Goal: Task Accomplishment & Management: Use online tool/utility

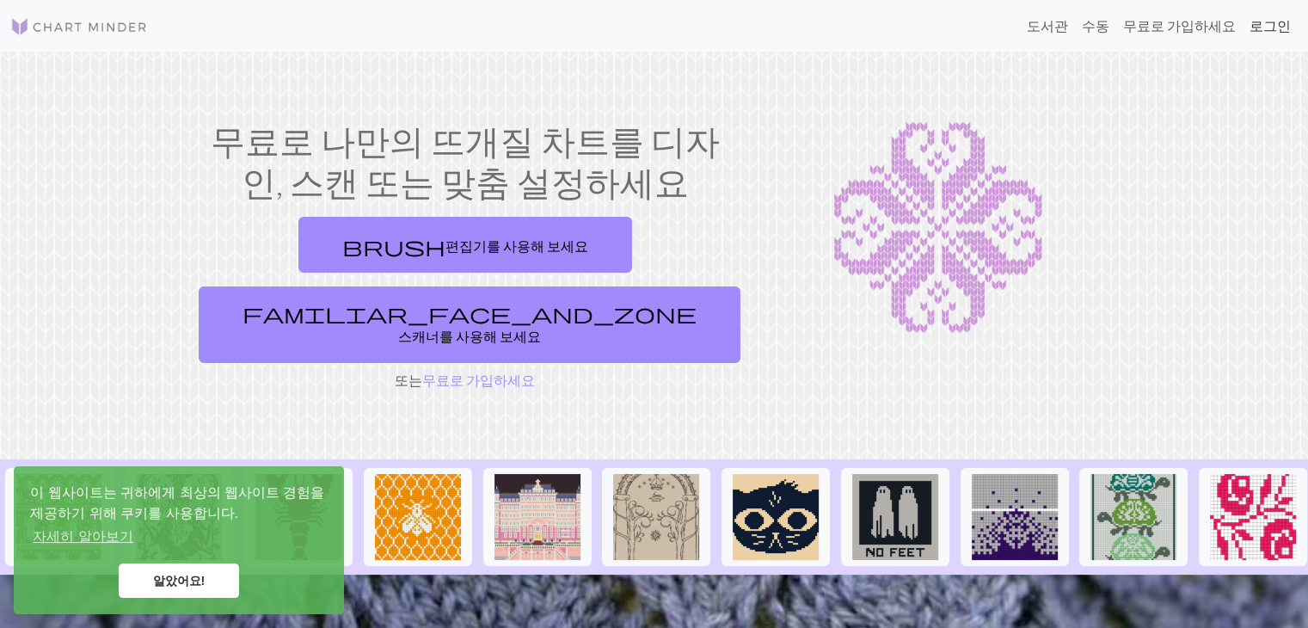
click at [1290, 22] on link "로그인" at bounding box center [1270, 26] width 55 height 34
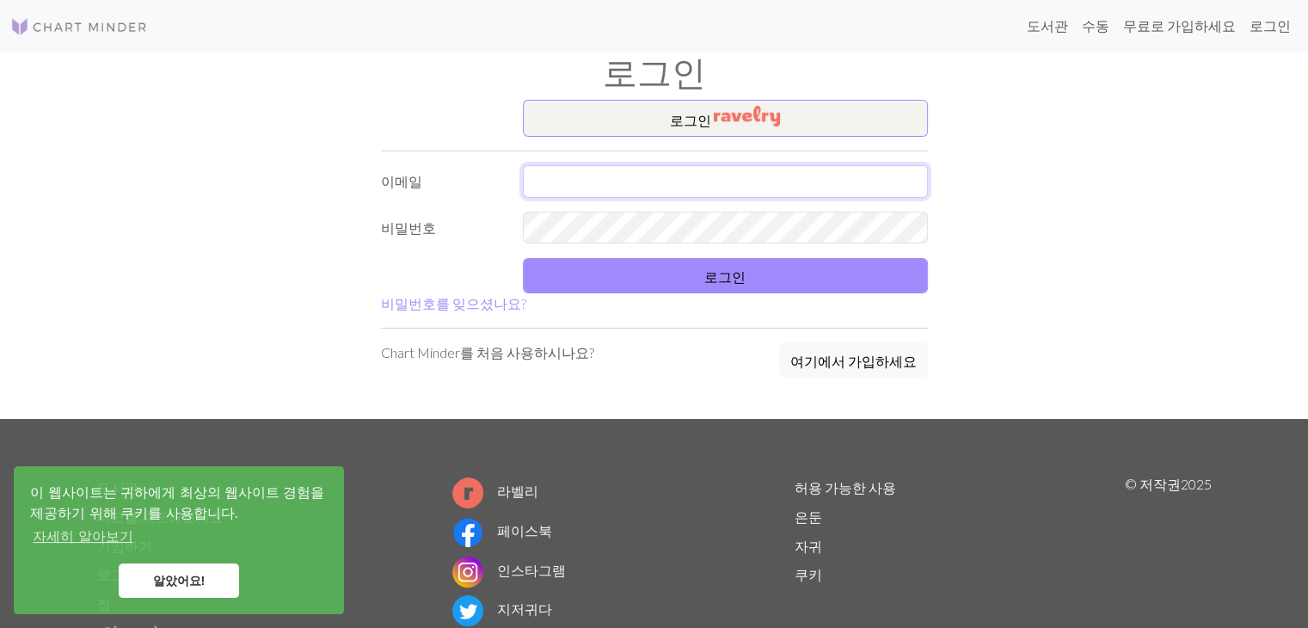
click at [709, 187] on input "text" at bounding box center [725, 181] width 405 height 33
type input "t"
click at [709, 187] on input "t" at bounding box center [725, 181] width 405 height 33
type input "younhey123@gmail.com"
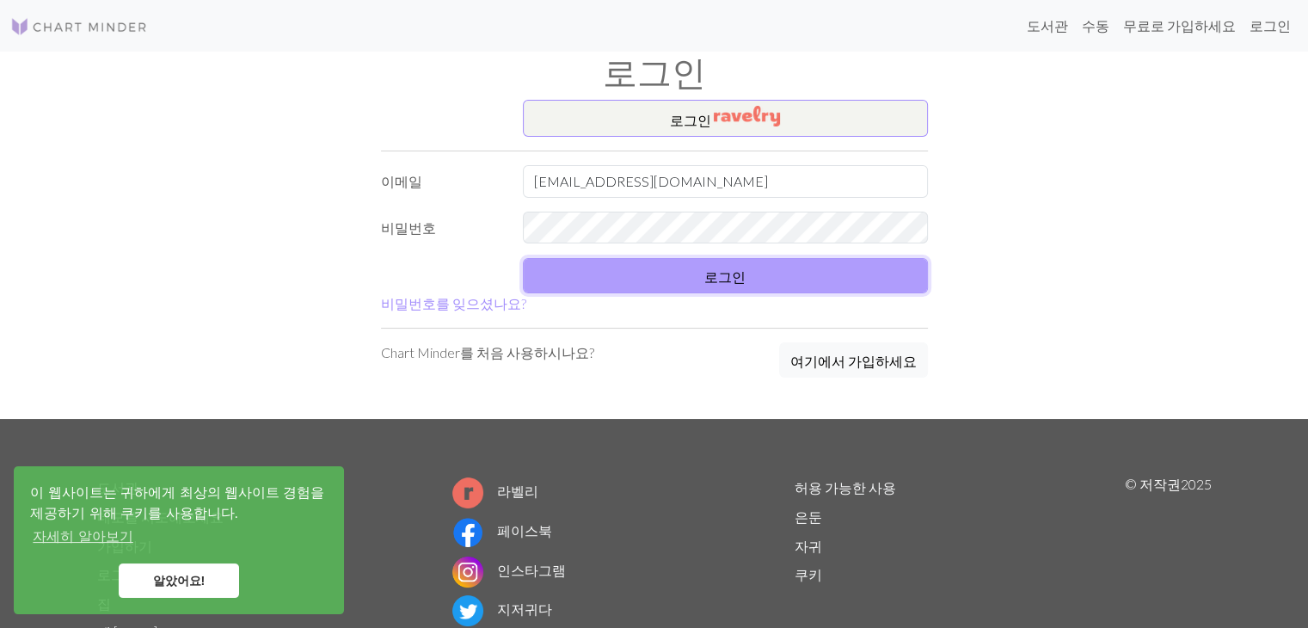
click at [719, 291] on button "로그인" at bounding box center [725, 275] width 405 height 35
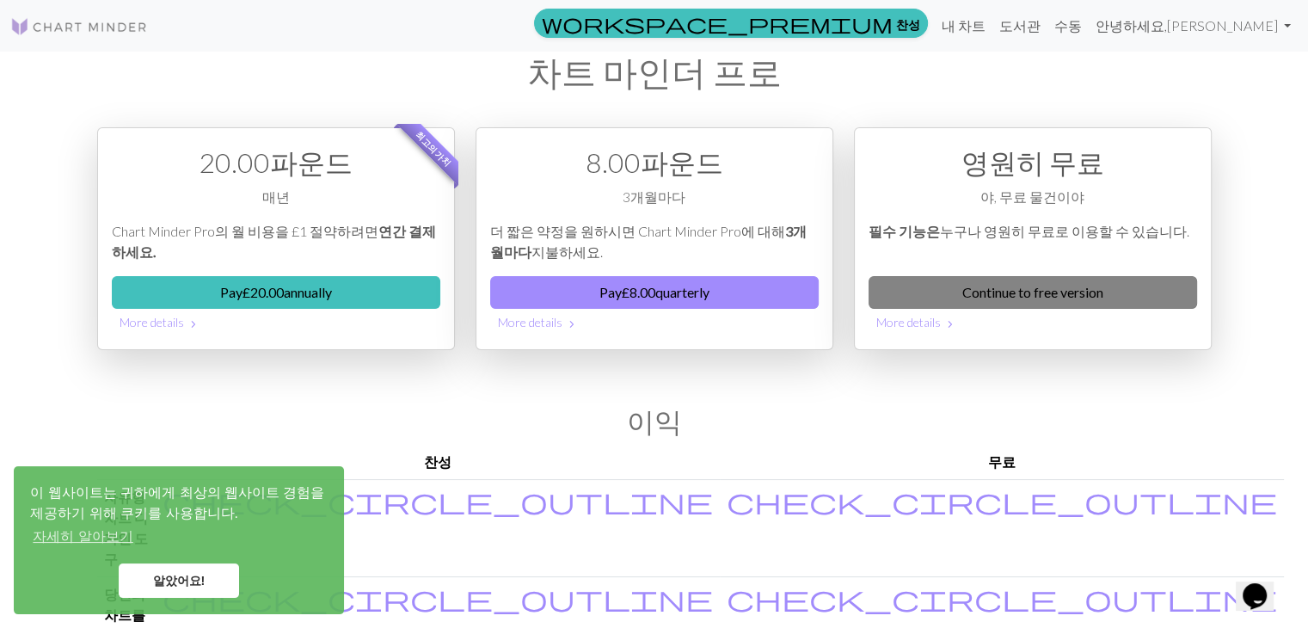
click at [981, 304] on link "Continue to free version" at bounding box center [1033, 292] width 329 height 33
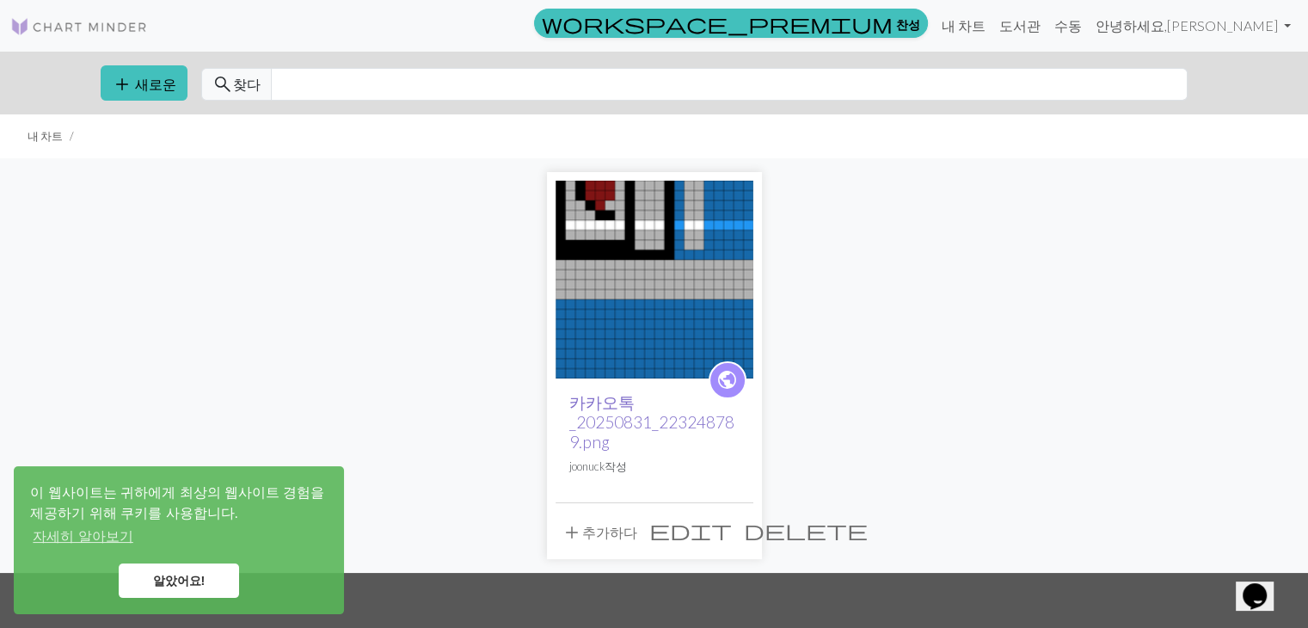
click at [599, 396] on font "카카오톡_20250831_223248789.png" at bounding box center [651, 421] width 165 height 59
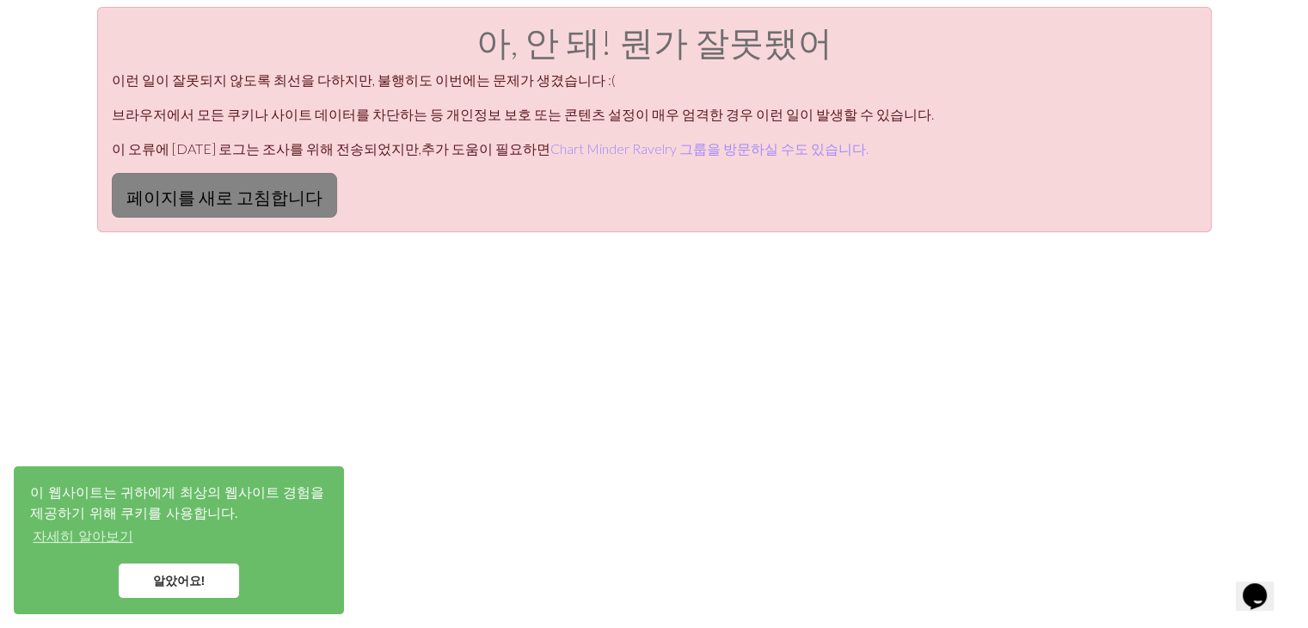
click at [268, 204] on font "페이지를 새로 고침합니다" at bounding box center [224, 197] width 196 height 21
click at [258, 200] on font "페이지를 새로 고침합니다" at bounding box center [224, 197] width 196 height 21
click at [185, 594] on link "알았어요!" at bounding box center [179, 580] width 120 height 34
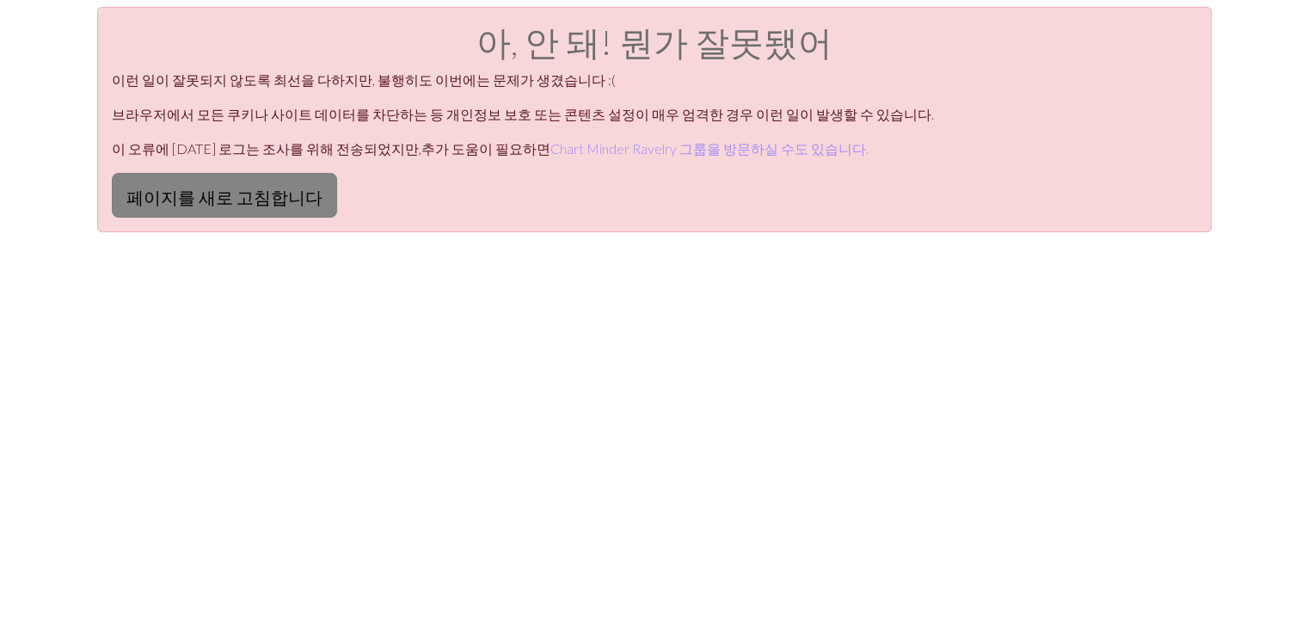
click at [218, 188] on font "페이지를 새로 고침합니다" at bounding box center [224, 197] width 196 height 21
click at [267, 181] on button "페이지를 새로 고침합니다" at bounding box center [224, 195] width 225 height 45
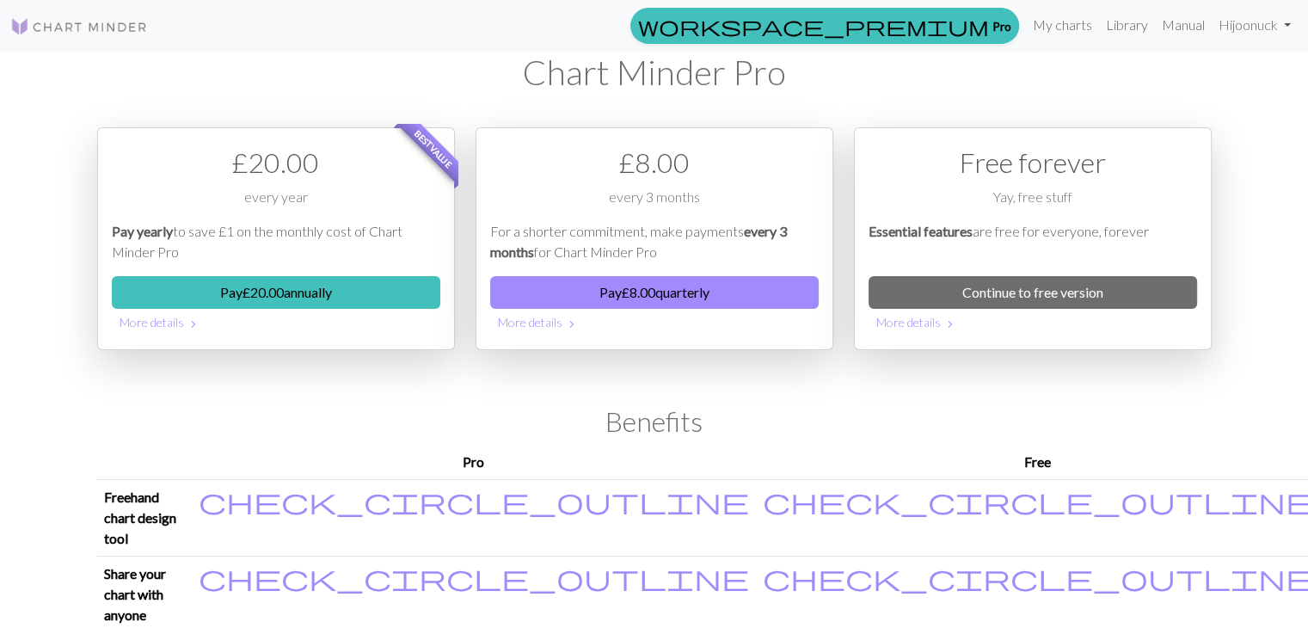
scroll to position [45, 0]
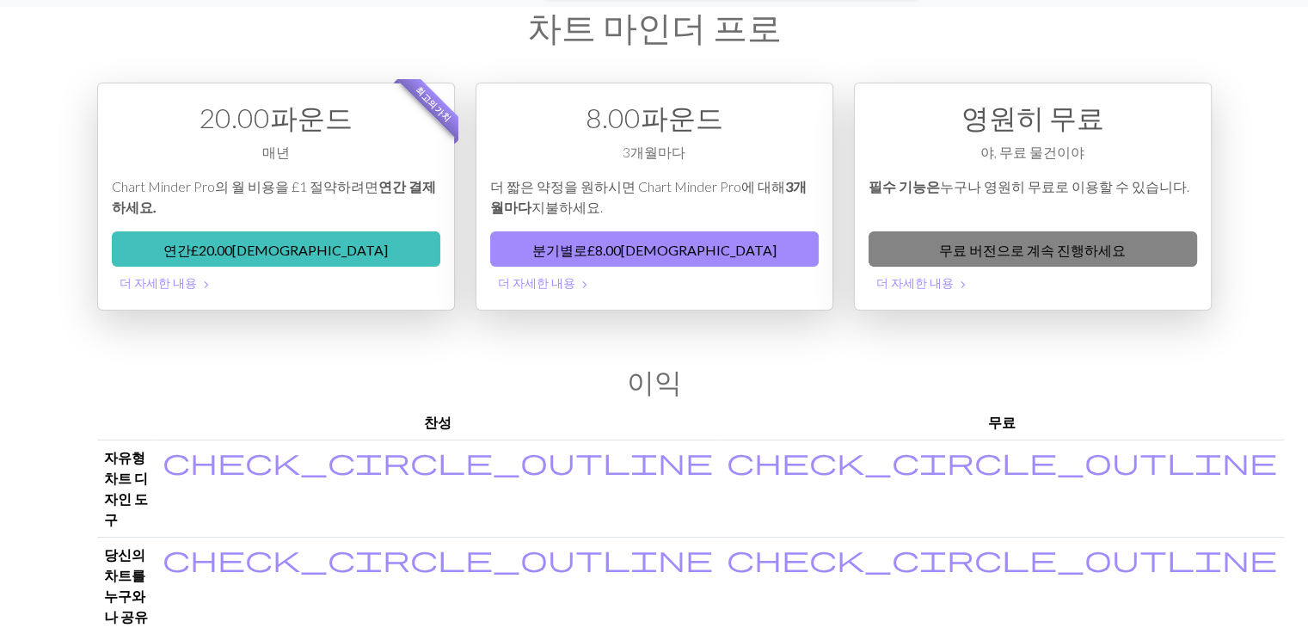
click at [1018, 250] on font "무료 버전으로 계속 진행하세요" at bounding box center [1032, 250] width 187 height 16
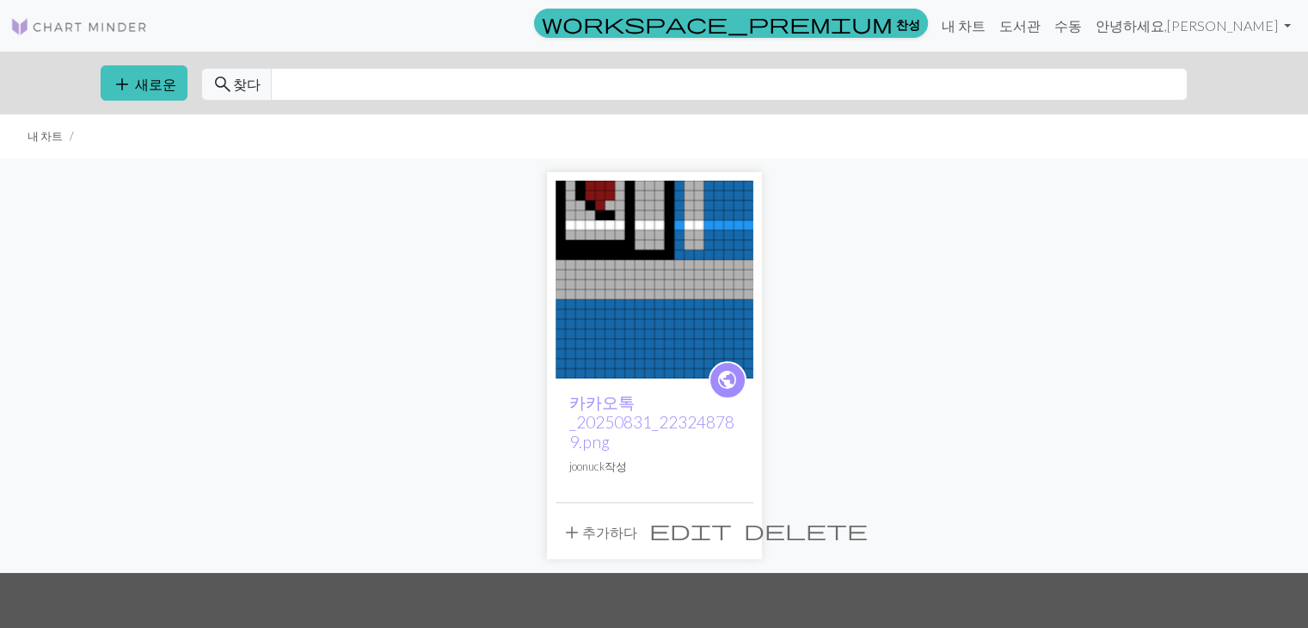
click at [711, 531] on span "edit" at bounding box center [690, 530] width 83 height 24
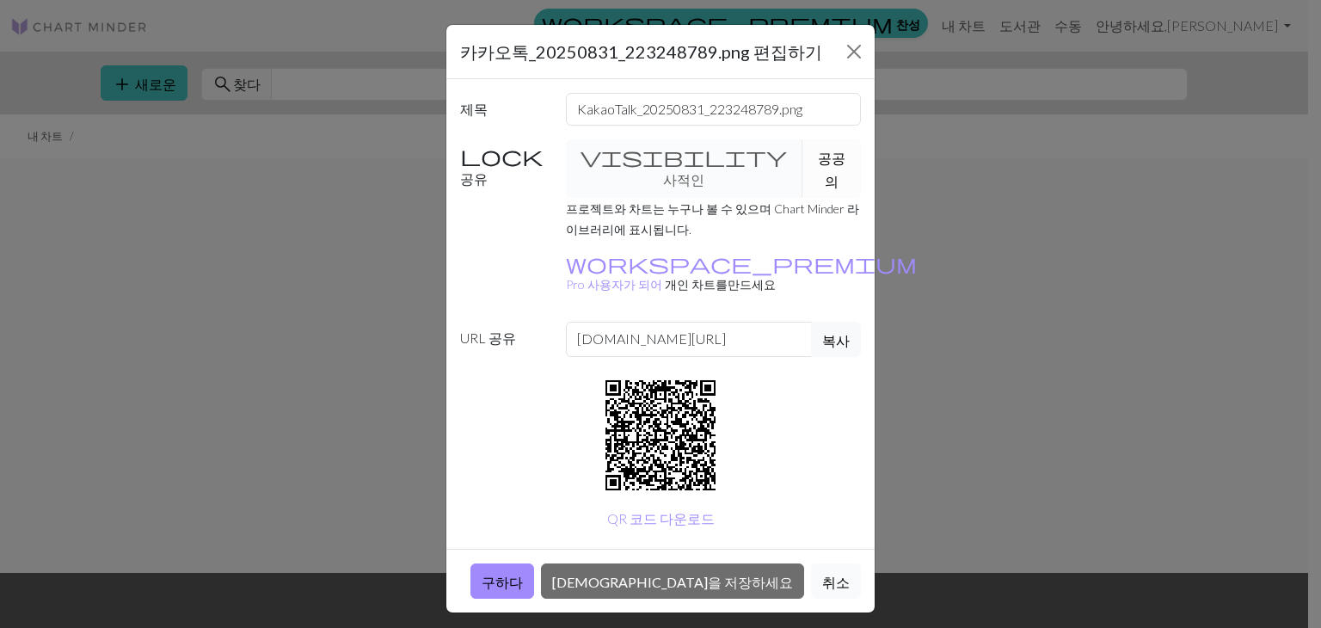
click at [853, 563] on button "취소" at bounding box center [836, 580] width 50 height 35
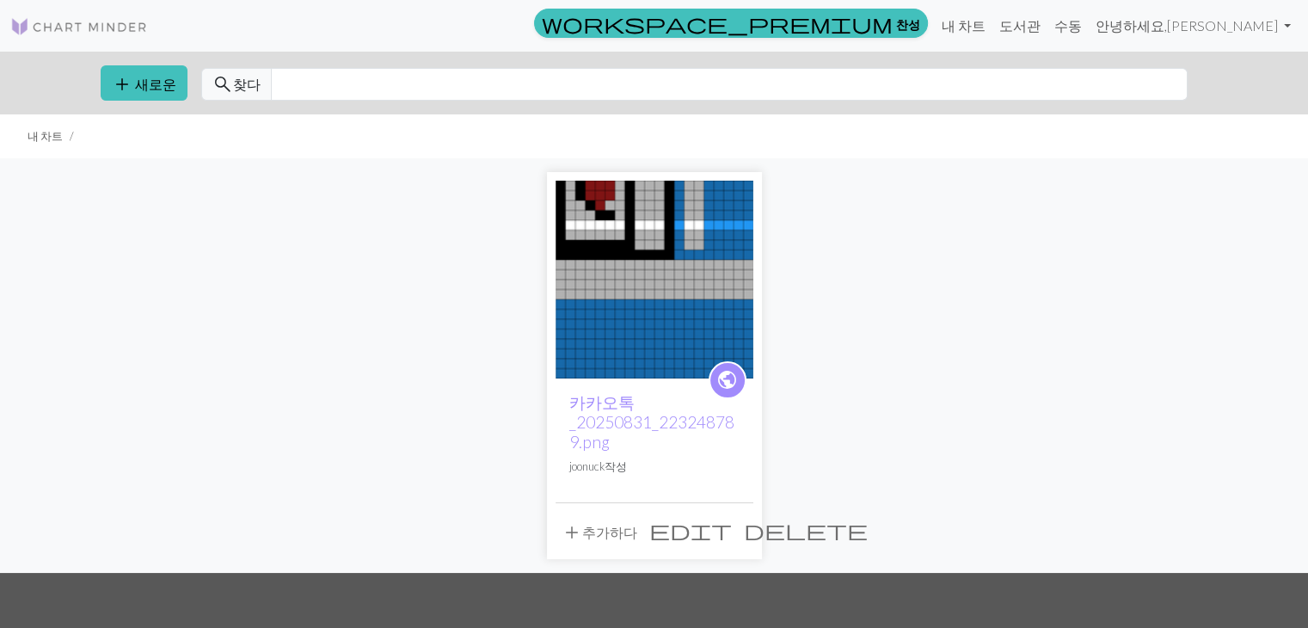
click at [636, 345] on img at bounding box center [655, 280] width 198 height 198
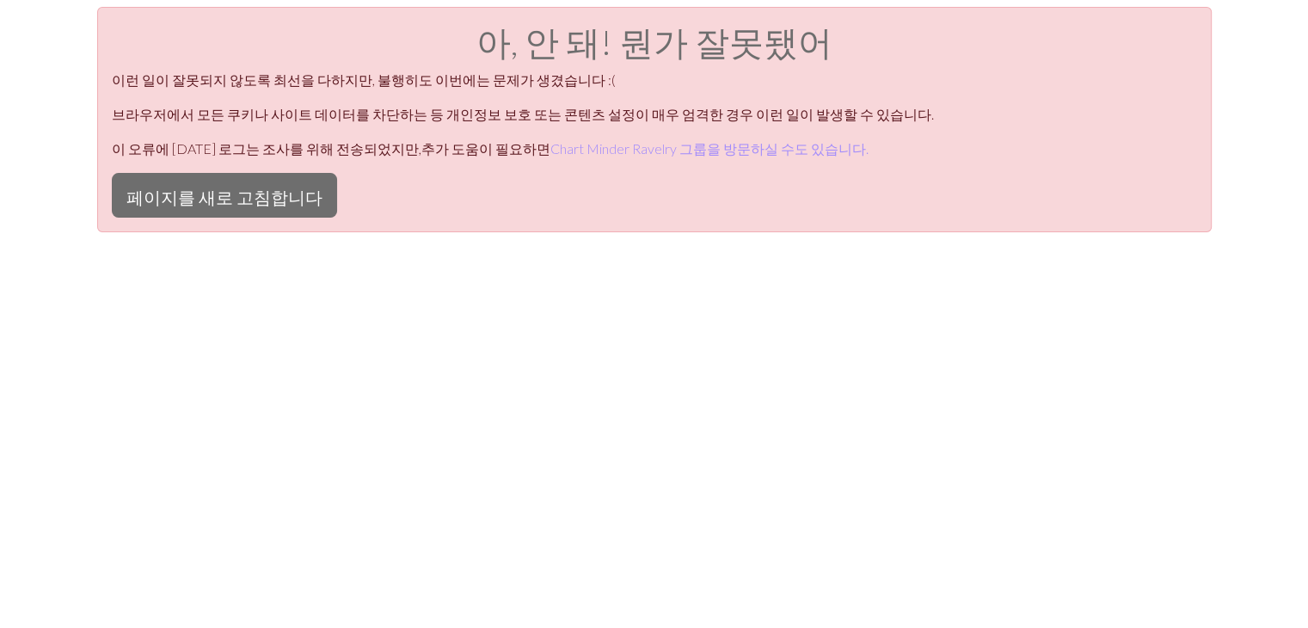
click at [273, 133] on div "아, 안 돼! 뭔가 잘못됐어 이런 일이 잘못되지 않도록 최선을 다하지만, 불행히도 이번에는 문제가 생겼습니다 :( 브라우저에서 모든 쿠키나 사…" at bounding box center [654, 119] width 1115 height 225
click at [267, 200] on font "페이지를 새로 고침합니다" at bounding box center [224, 197] width 196 height 21
click at [196, 202] on font "페이지를 새로 고침합니다" at bounding box center [224, 197] width 196 height 21
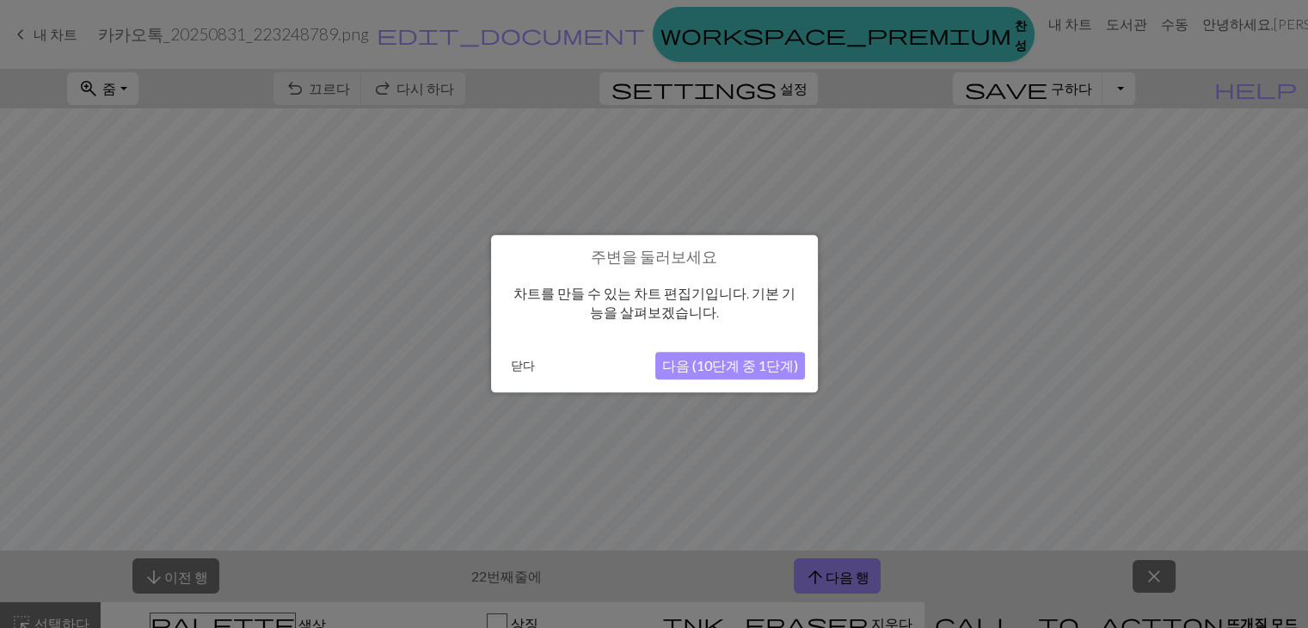
drag, startPoint x: 0, startPoint y: 0, endPoint x: 736, endPoint y: 356, distance: 817.8
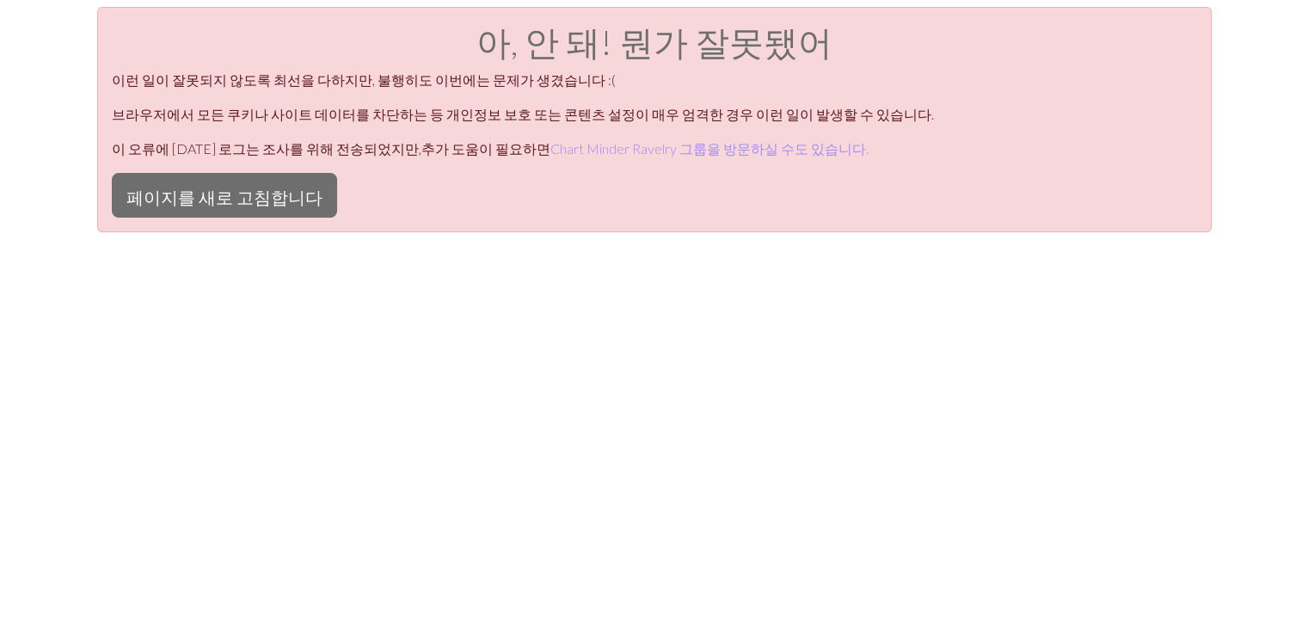
click at [736, 356] on div "아, 안 돼! 뭔가 잘못됐어 이런 일이 잘못되지 않도록 최선을 다하지만, 불행히도 이번에는 문제가 생겼습니다 :( 브라우저에서 모든 쿠키나 사…" at bounding box center [654, 321] width 1308 height 628
click at [217, 194] on font "페이지를 새로 고침합니다" at bounding box center [224, 197] width 196 height 21
click at [529, 263] on div "아, 안 돼! 뭔가 잘못됐어 이런 일이 잘못되지 않도록 최선을 다하지만, 불행히도 이번에는 문제가 생겼습니다 :( 브라우저에서 모든 쿠키나 사…" at bounding box center [654, 321] width 1308 height 628
click at [222, 213] on button "페이지를 새로 고침합니다" at bounding box center [224, 195] width 225 height 45
drag, startPoint x: 753, startPoint y: 368, endPoint x: 718, endPoint y: 356, distance: 37.3
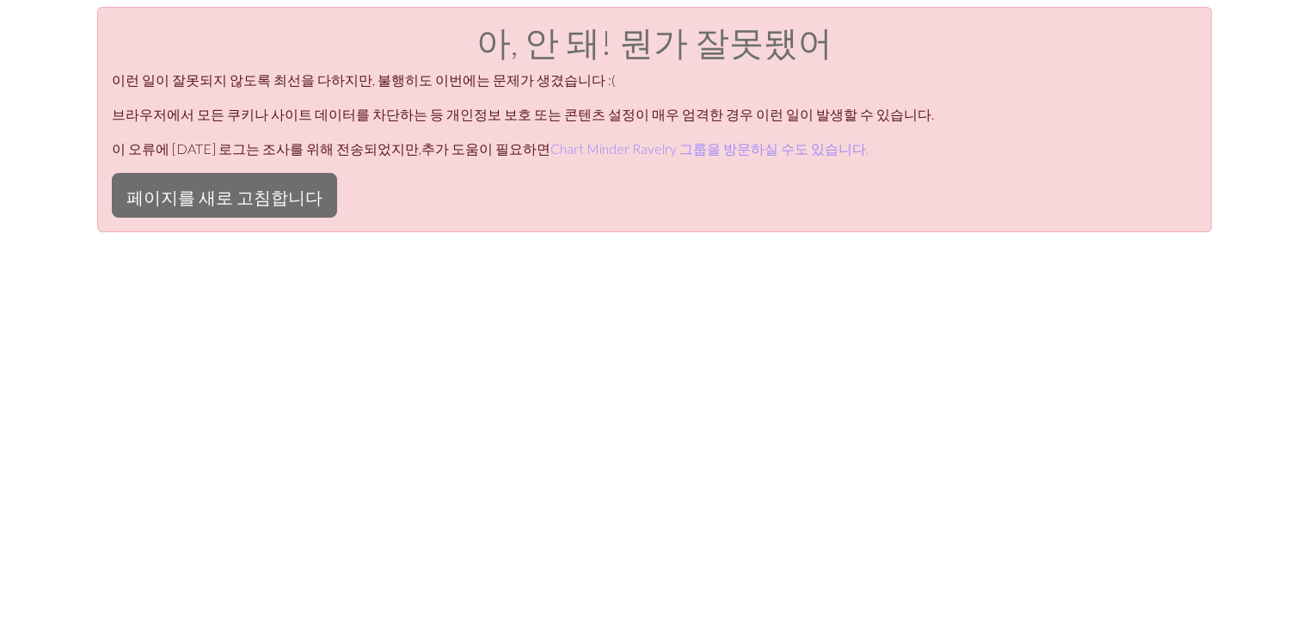
click at [753, 368] on div "아, 안 돼! 뭔가 잘못됐어 이런 일이 잘못되지 않도록 최선을 다하지만, 불행히도 이번에는 문제가 생겼습니다 :( 브라우저에서 모든 쿠키나 사…" at bounding box center [654, 321] width 1308 height 628
click at [286, 187] on font "페이지를 새로 고침합니다" at bounding box center [224, 197] width 196 height 21
click at [782, 382] on div "아, 안 돼! 뭔가 잘못됐어 이런 일이 잘못되지 않도록 최선을 다하지만, 불행히도 이번에는 문제가 생겼습니다 :( 브라우저에서 모든 쿠키나 사…" at bounding box center [654, 321] width 1308 height 628
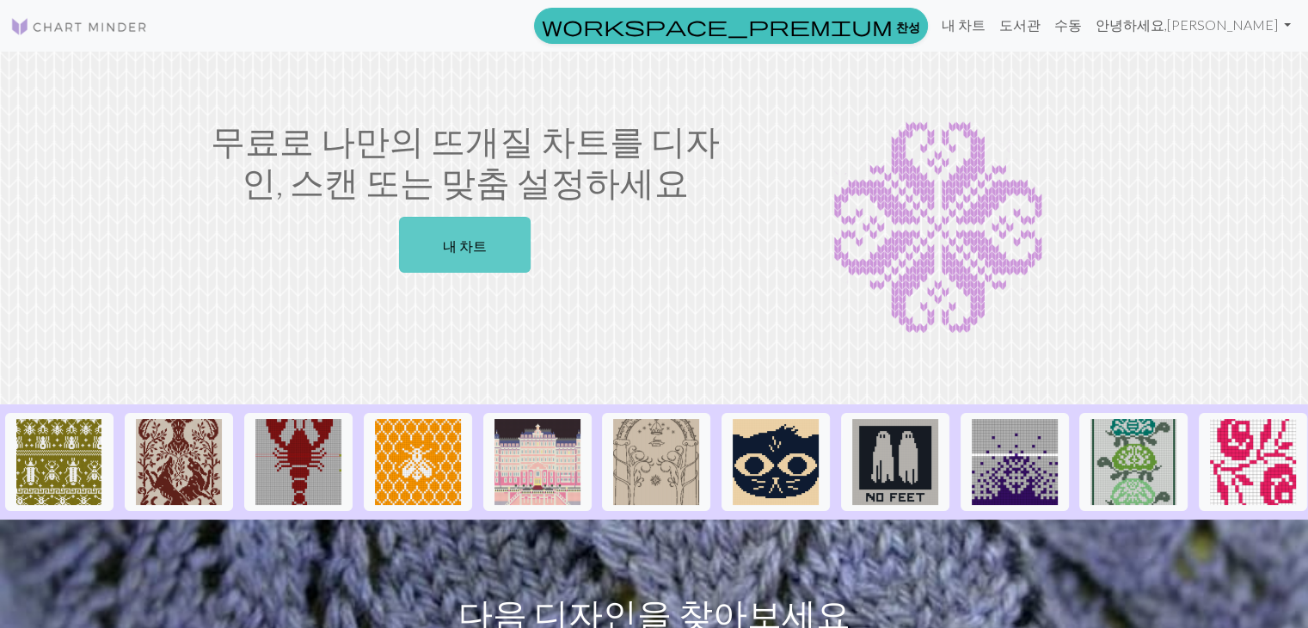
click at [495, 249] on link "내 차트" at bounding box center [465, 245] width 132 height 56
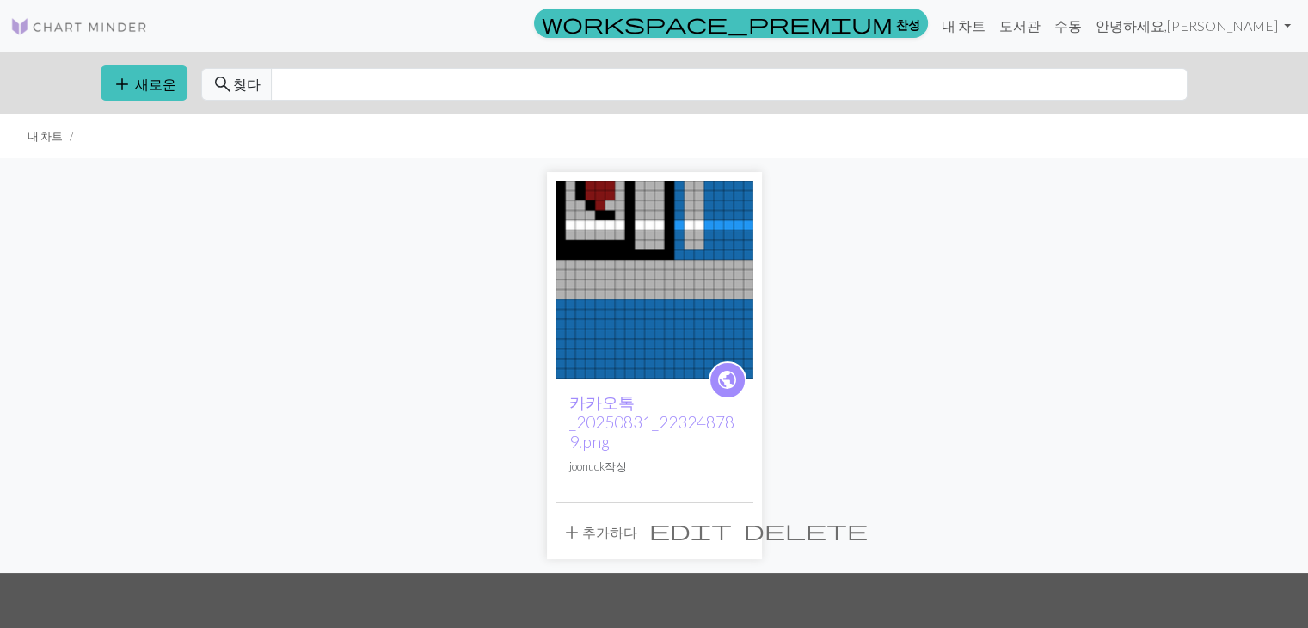
click at [598, 525] on font "추가하다" at bounding box center [609, 532] width 55 height 16
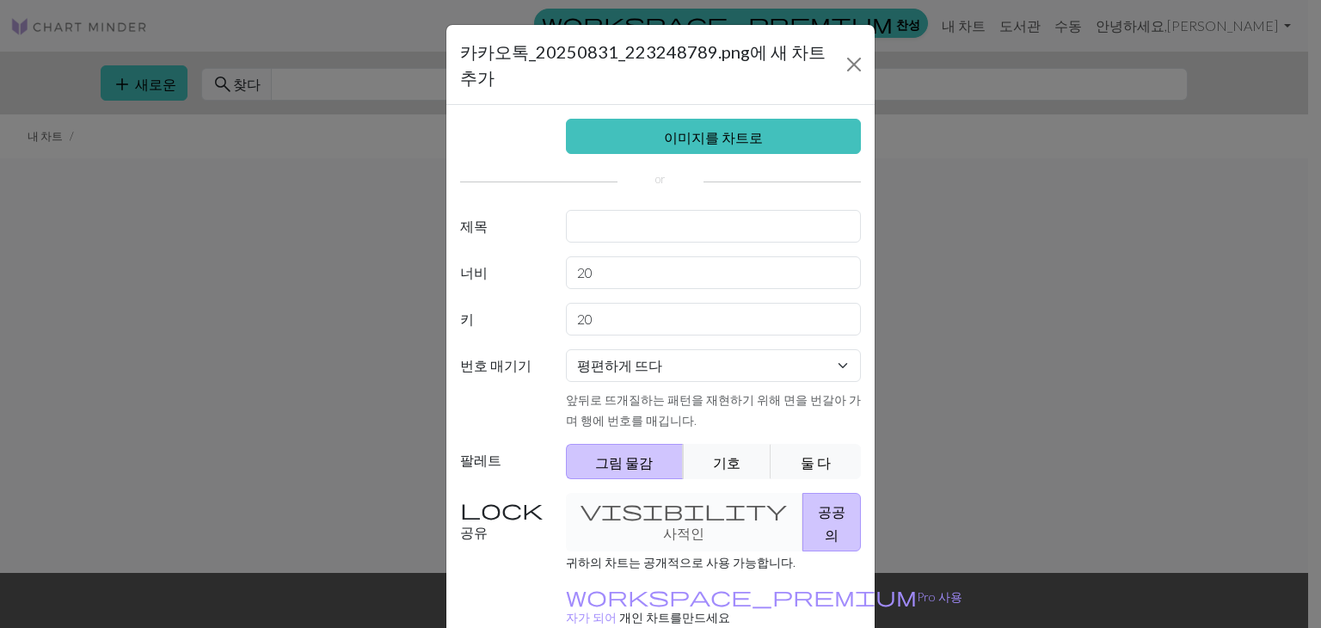
click at [943, 308] on div "카카오톡_20250831_223248789.png에 새 차트 추가 이미지를 차트로 제목 너비 20 키 20 번호 매기기 평편하게 뜨다 원형으로…" at bounding box center [660, 314] width 1321 height 628
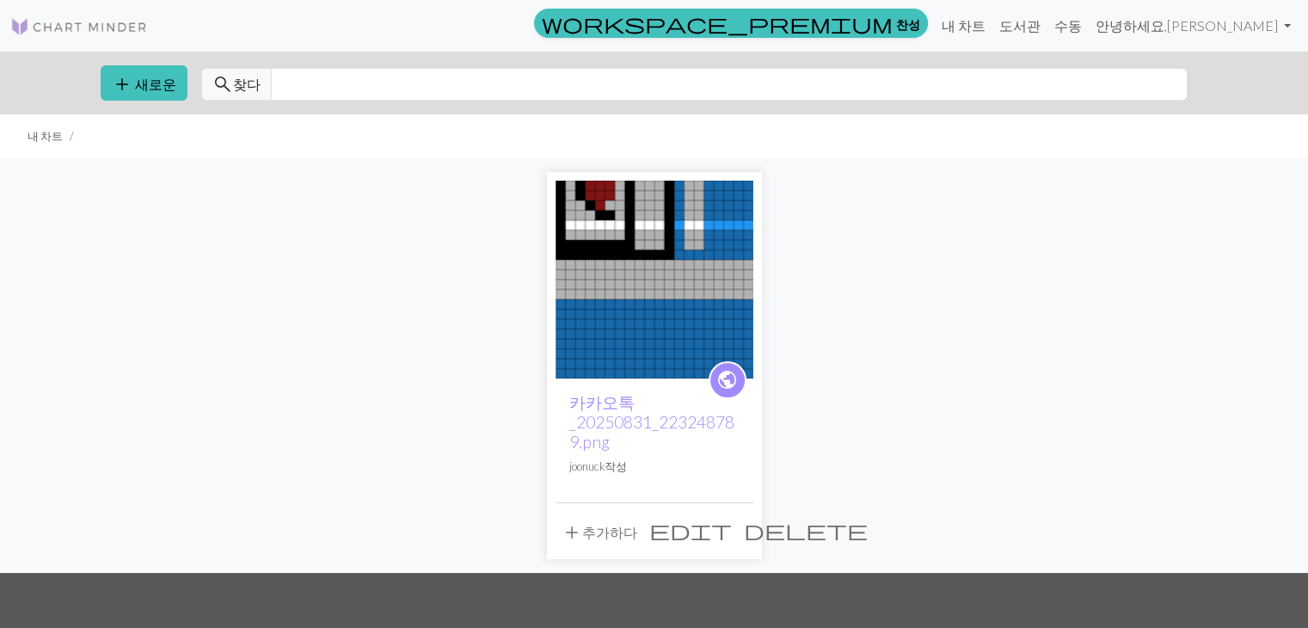
click at [703, 526] on span "edit" at bounding box center [690, 530] width 83 height 24
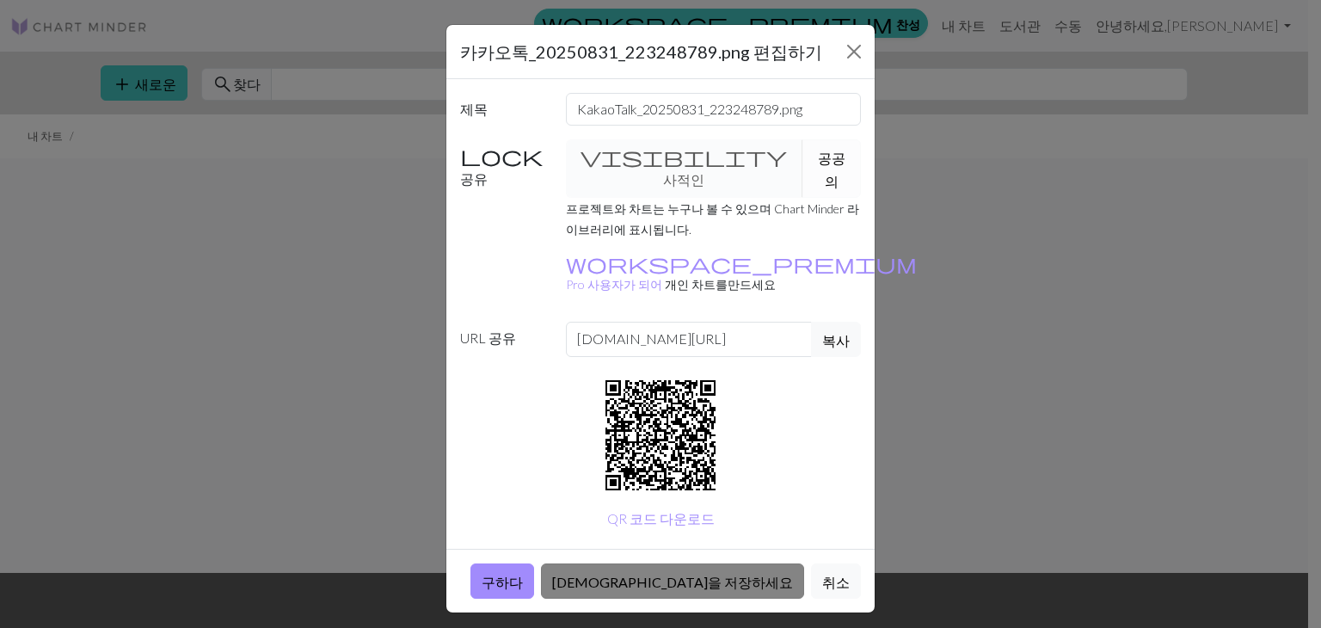
click at [772, 563] on button "[DEMOGRAPHIC_DATA]을 저장하세요" at bounding box center [672, 580] width 263 height 35
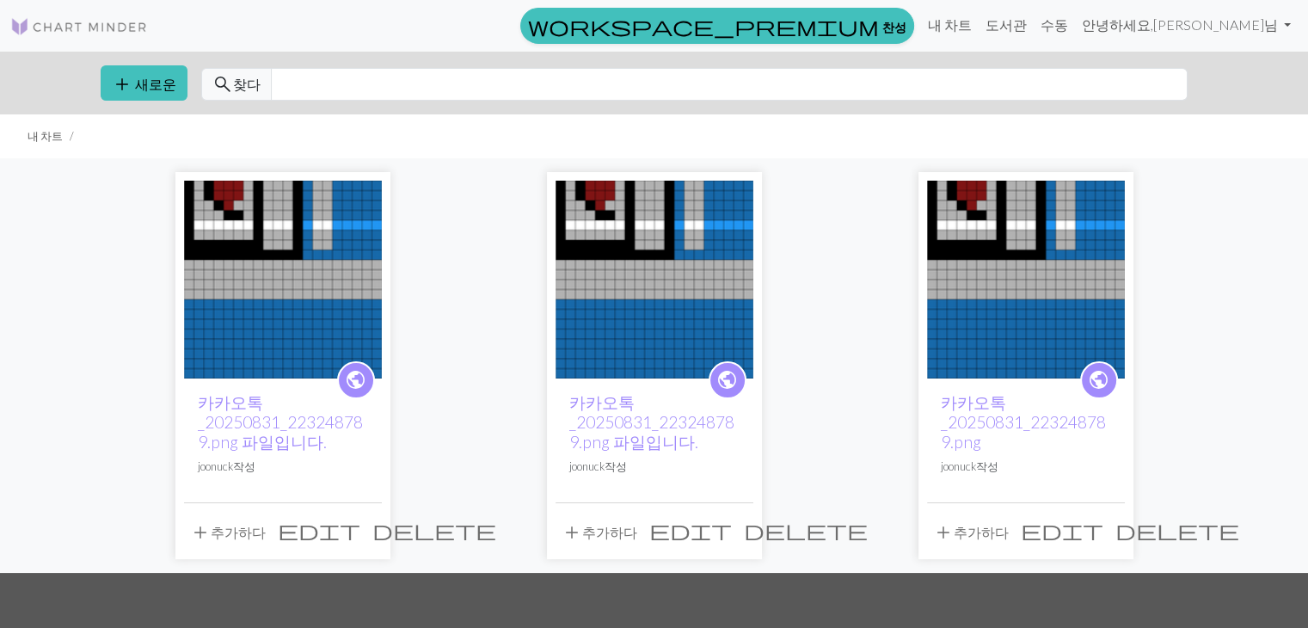
click at [648, 358] on img at bounding box center [655, 280] width 198 height 198
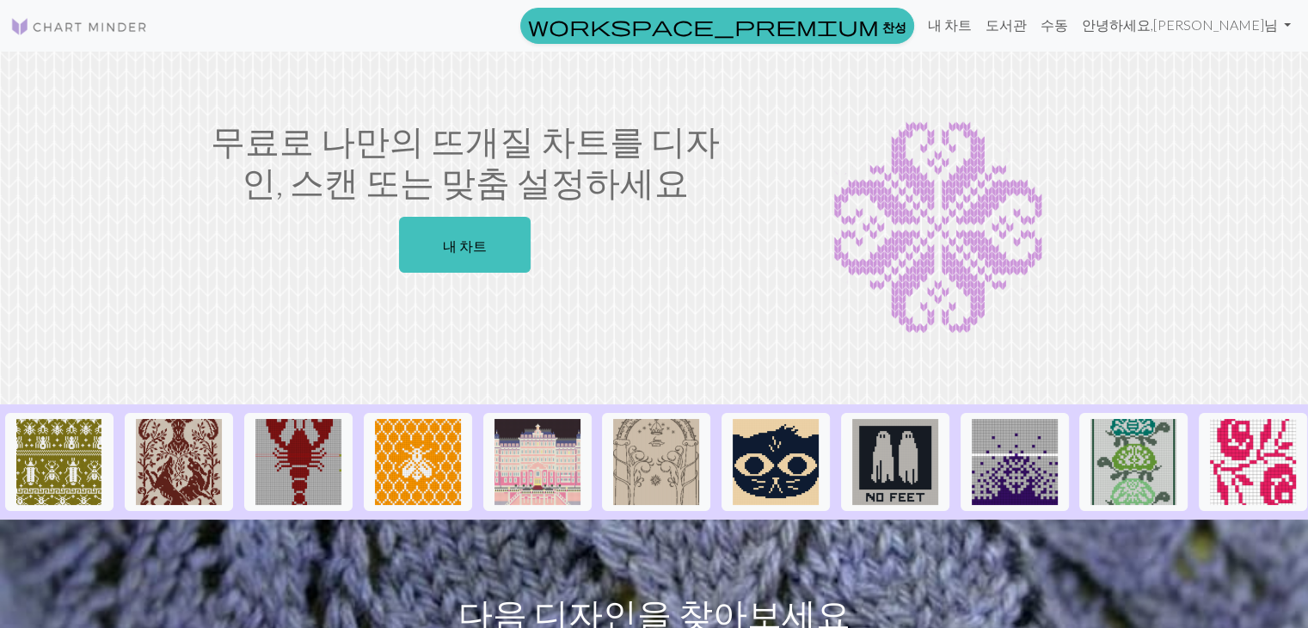
click at [508, 275] on div "무료로 나만의 뜨개질 차트를 디자인, 스캔 또는 맞춤 설정하세요 내 차트" at bounding box center [465, 227] width 568 height 215
click at [477, 256] on link "내 차트" at bounding box center [465, 245] width 132 height 56
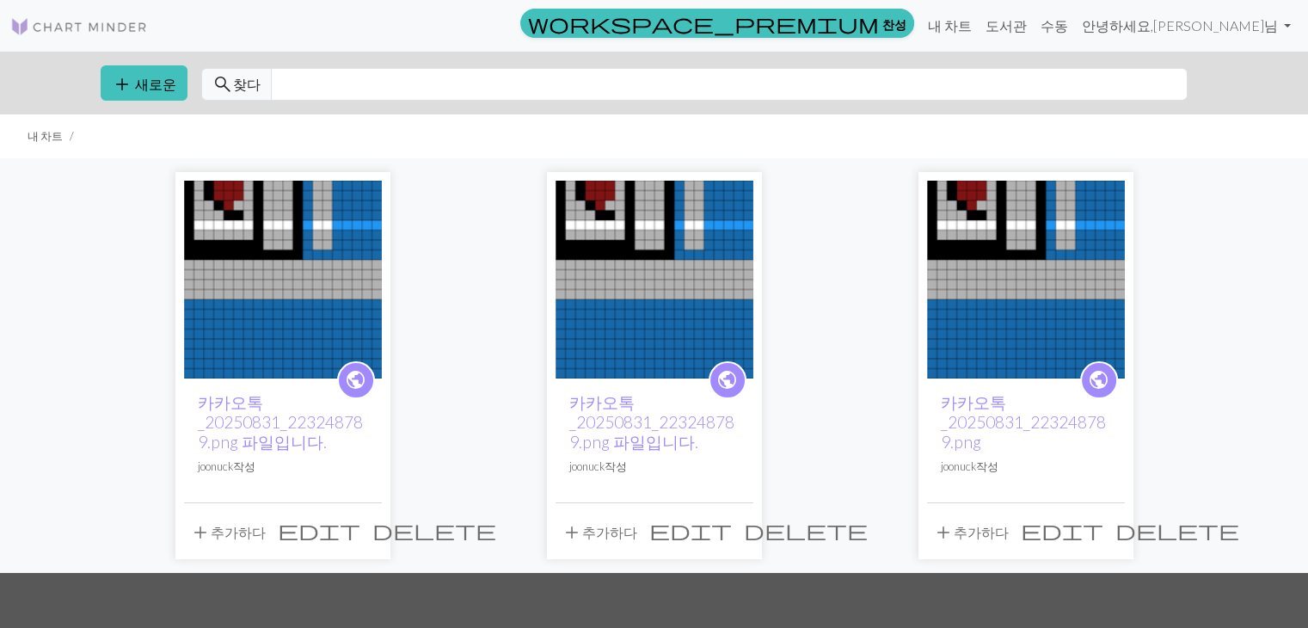
scroll to position [212, 0]
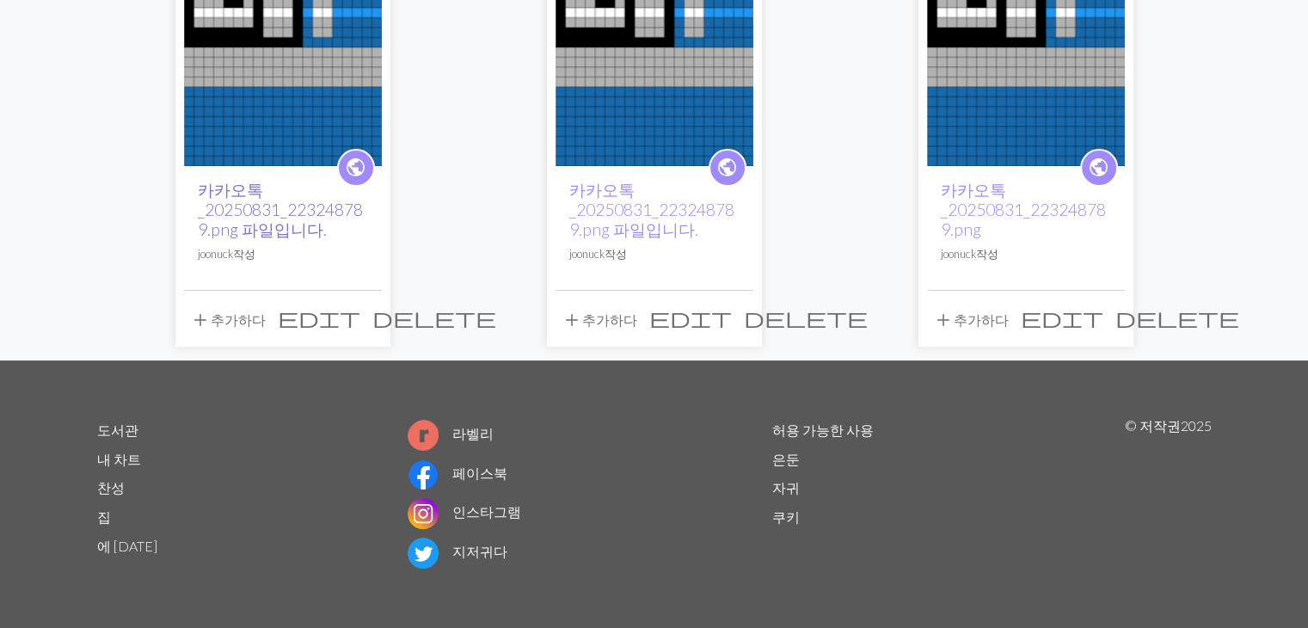
click at [230, 187] on font "카카오톡_20250831_223248789.png 파일입니다." at bounding box center [280, 209] width 165 height 59
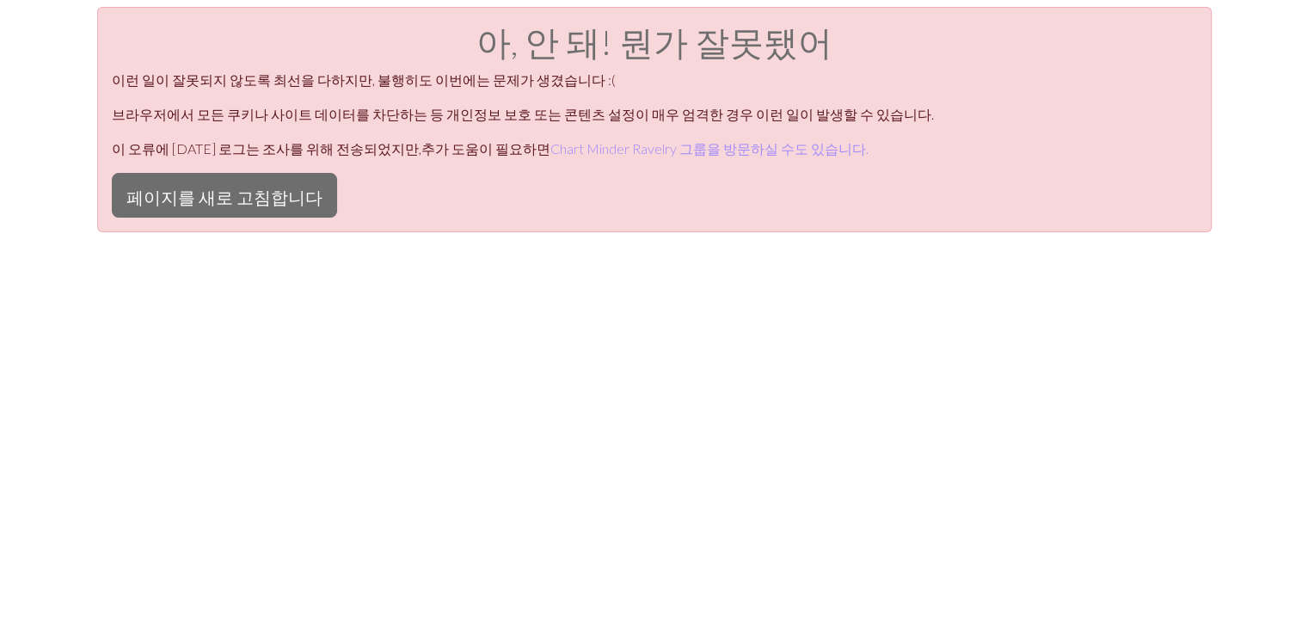
click at [584, 137] on div "아, 안 돼! 뭔가 잘못됐어 이런 일이 잘못되지 않도록 최선을 다하지만, 불행히도 이번에는 문제가 생겼습니다 :( 브라우저에서 모든 쿠키나 사…" at bounding box center [654, 119] width 1115 height 225
click at [584, 154] on font "Chart Minder Ravelry 그룹을 방문하실 수도 있습니다." at bounding box center [709, 148] width 318 height 16
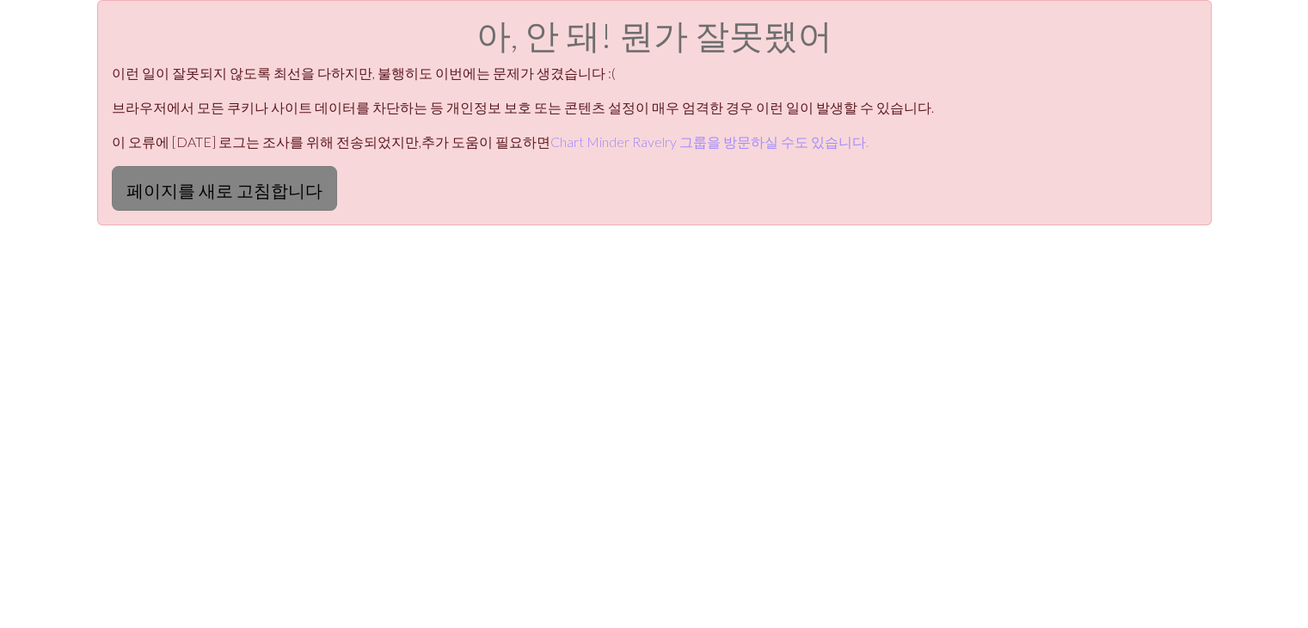
click at [252, 181] on font "페이지를 새로 고침합니다" at bounding box center [224, 190] width 196 height 21
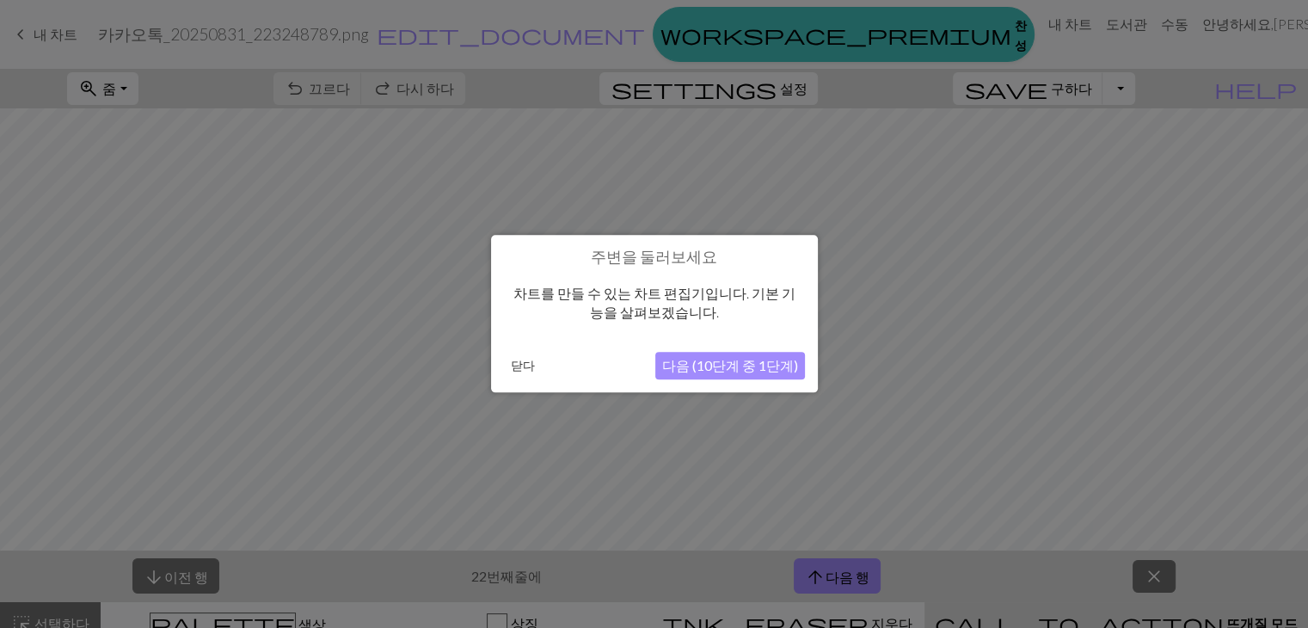
click at [767, 355] on button "다음 (10단계 중 1단계)" at bounding box center [730, 367] width 150 height 28
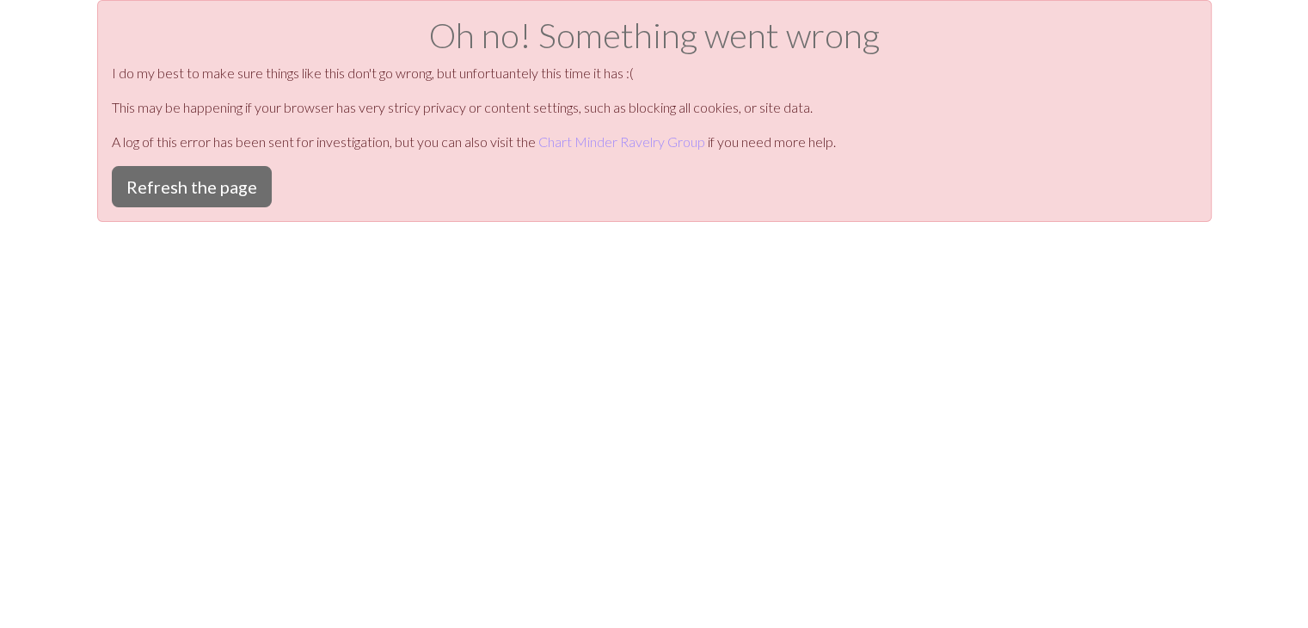
scroll to position [7, 0]
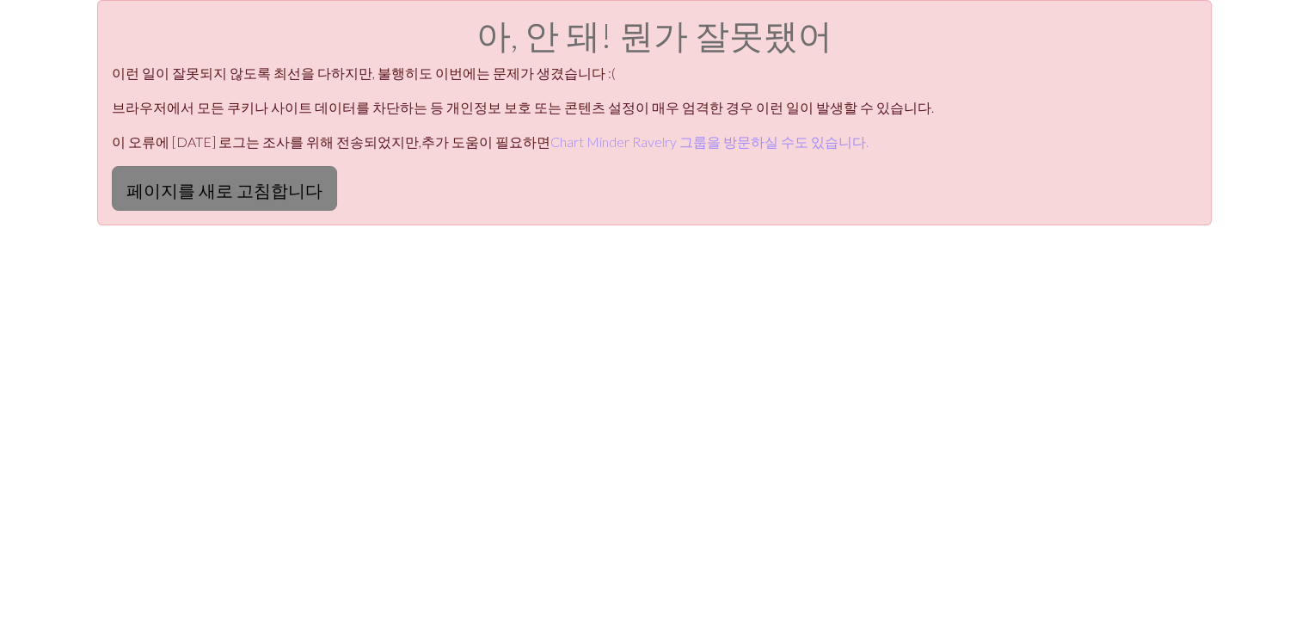
click at [175, 166] on button "페이지를 새로 고침합니다" at bounding box center [224, 188] width 225 height 45
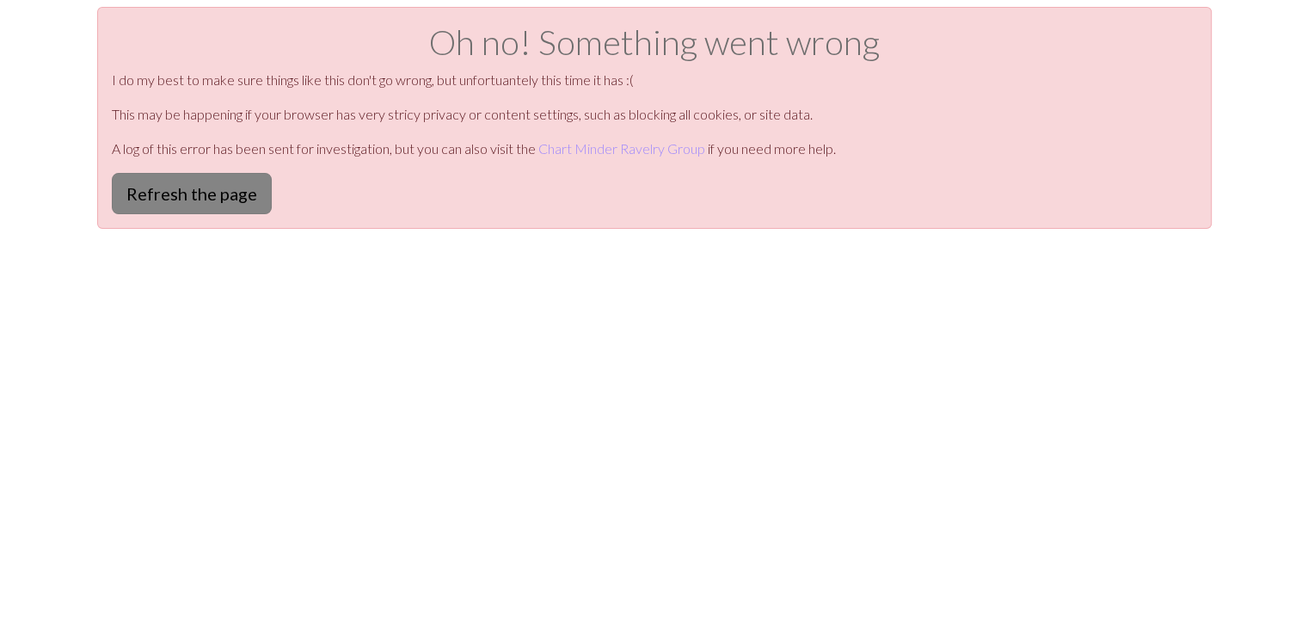
click at [238, 187] on button "Refresh the page" at bounding box center [192, 193] width 160 height 41
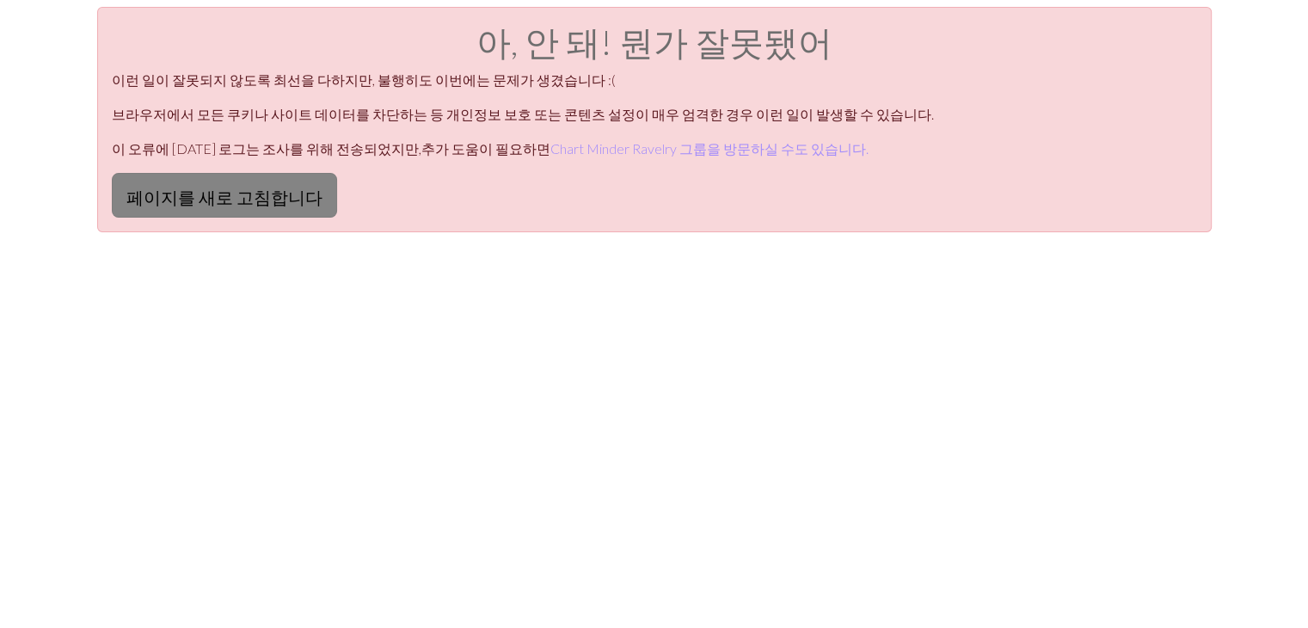
click at [248, 184] on font "페이지를 새로 고침합니다" at bounding box center [224, 194] width 196 height 21
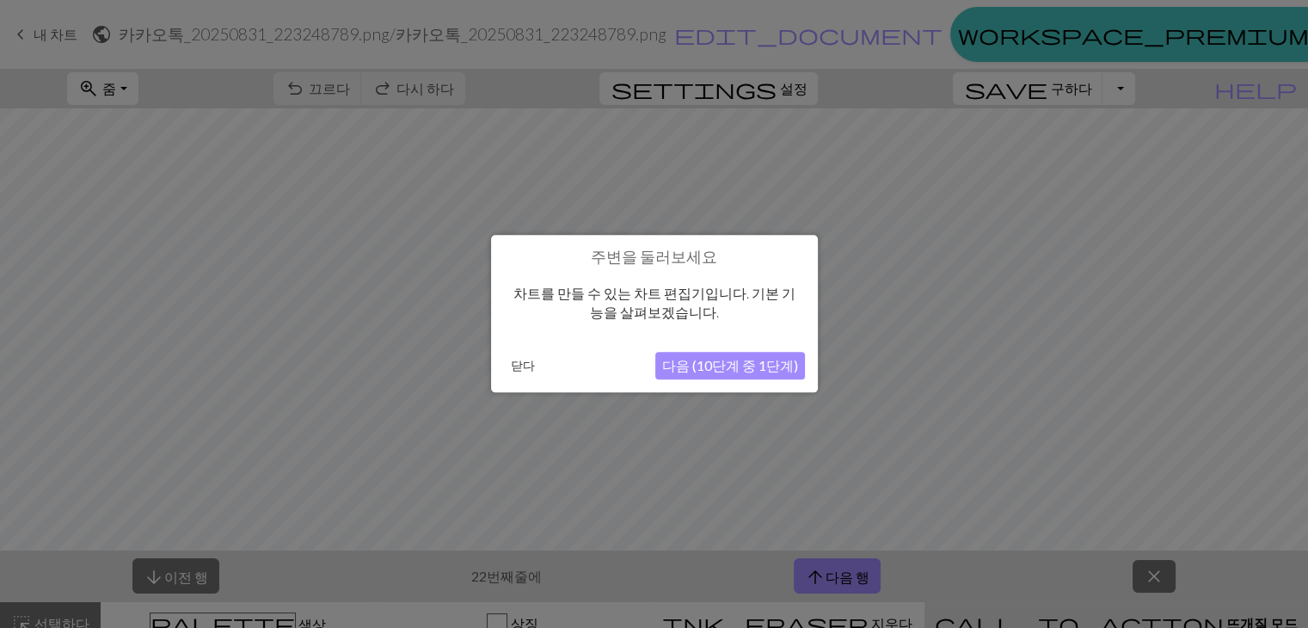
click at [519, 379] on div "닫다 다음 (10단계 중 1단계)" at bounding box center [654, 367] width 301 height 28
click at [523, 370] on font "닫다" at bounding box center [523, 366] width 24 height 15
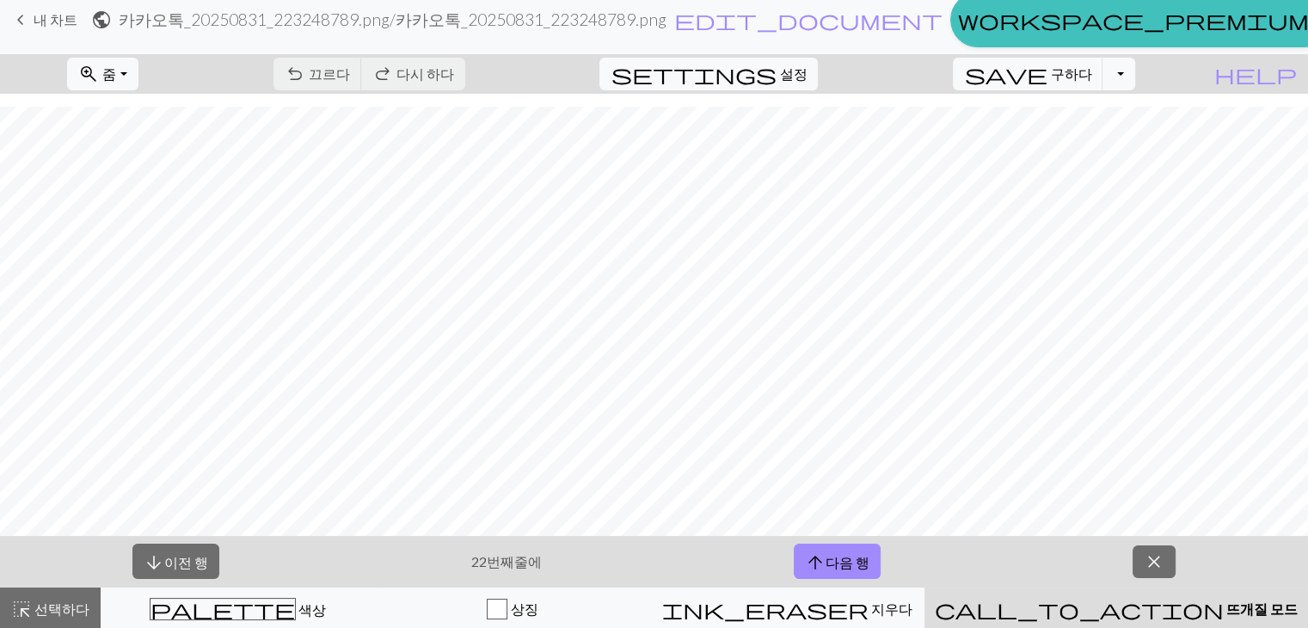
scroll to position [13, 0]
click at [185, 556] on font "이전 행" at bounding box center [186, 562] width 44 height 16
click at [185, 556] on font "이전 행" at bounding box center [185, 562] width 44 height 16
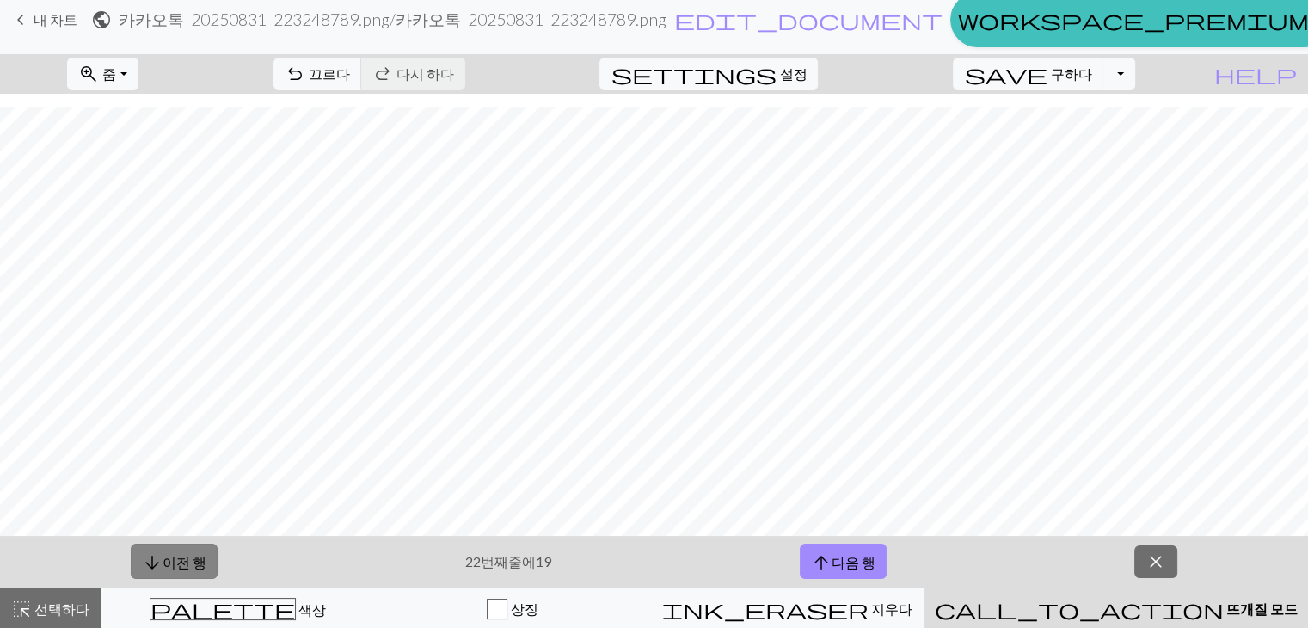
click at [185, 556] on font "이전 행" at bounding box center [185, 562] width 44 height 16
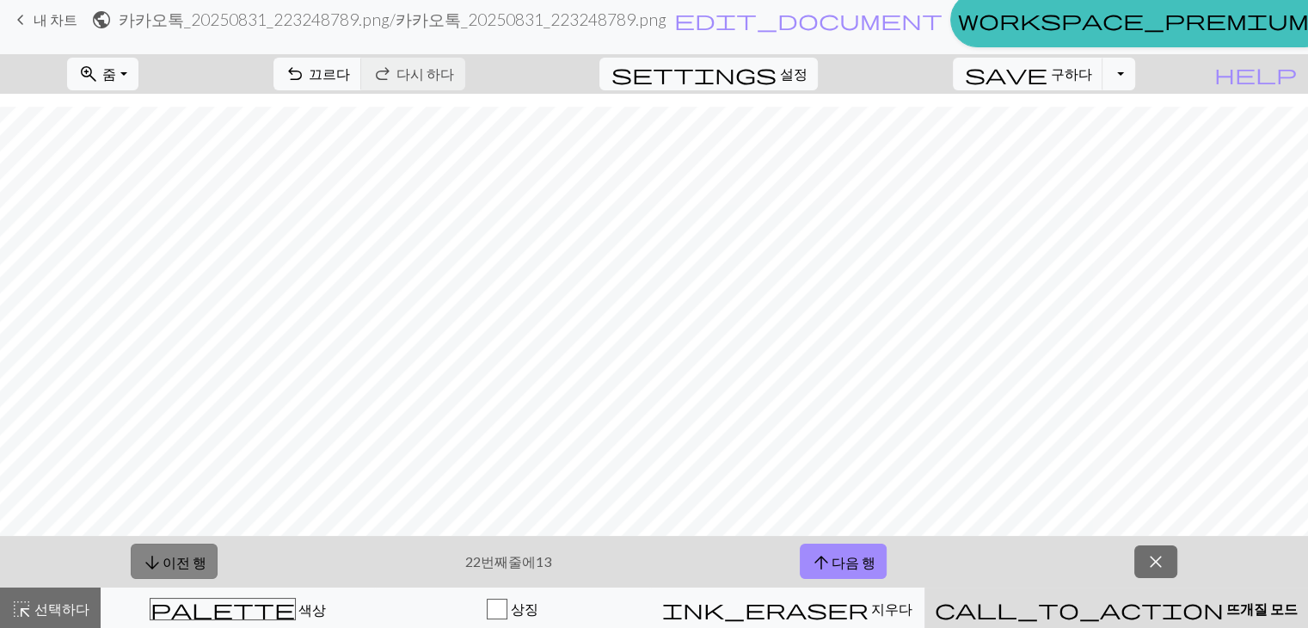
click at [185, 556] on font "이전 행" at bounding box center [185, 562] width 44 height 16
click at [763, 330] on div "zoom_in 줌 줌 모두에 적합 너비에 맞게 높이에 맞게 50% 100% 150% 200% undo 끄르다 끄르다 redo 다시 하다 다시 …" at bounding box center [654, 342] width 1308 height 576
click at [171, 554] on font "이전 행" at bounding box center [185, 562] width 44 height 16
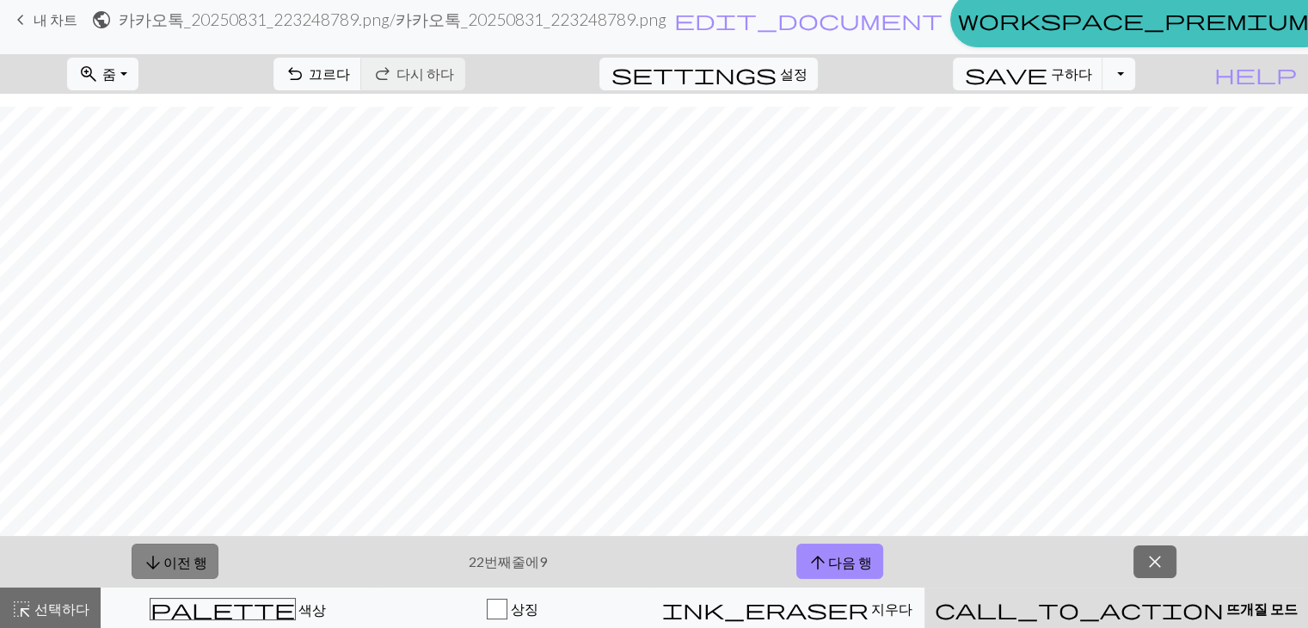
click at [171, 554] on font "이전 행" at bounding box center [185, 562] width 44 height 16
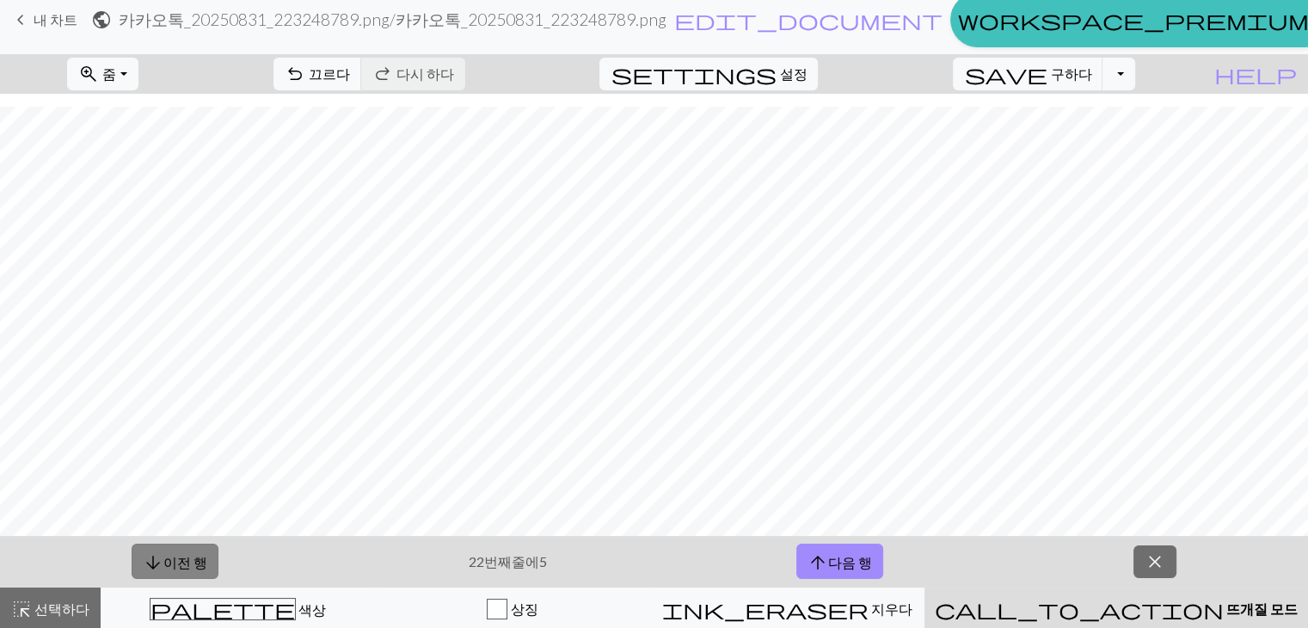
click at [171, 554] on font "이전 행" at bounding box center [185, 562] width 44 height 16
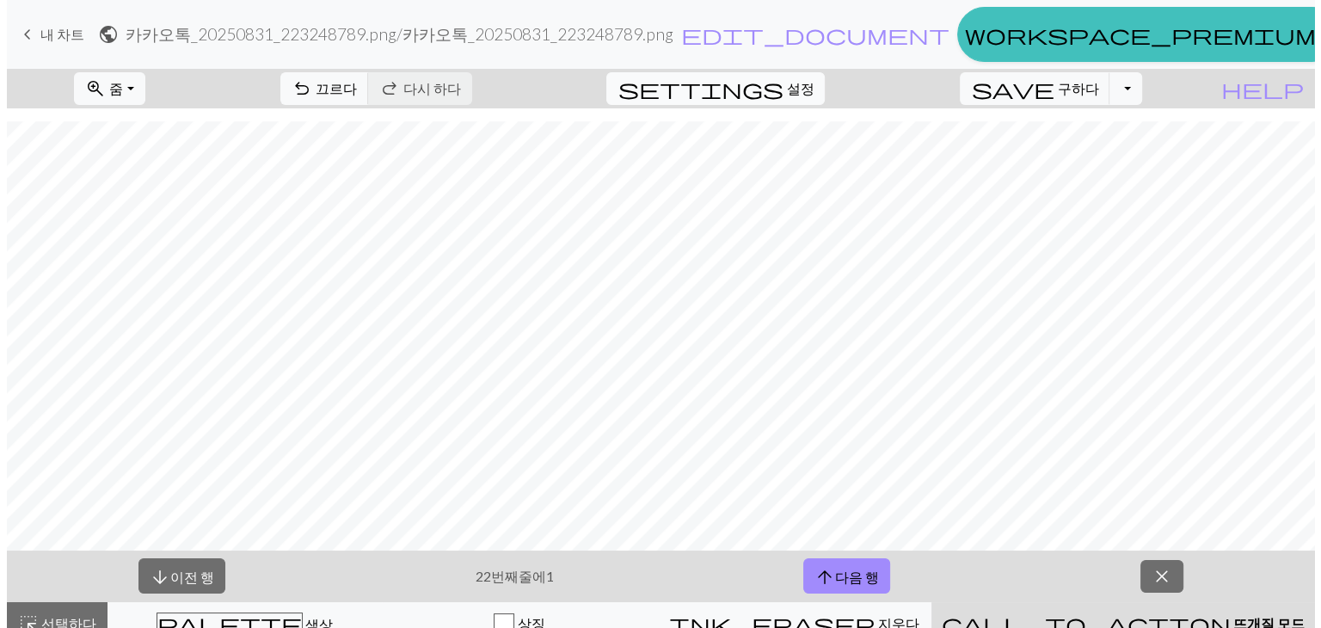
scroll to position [15, 0]
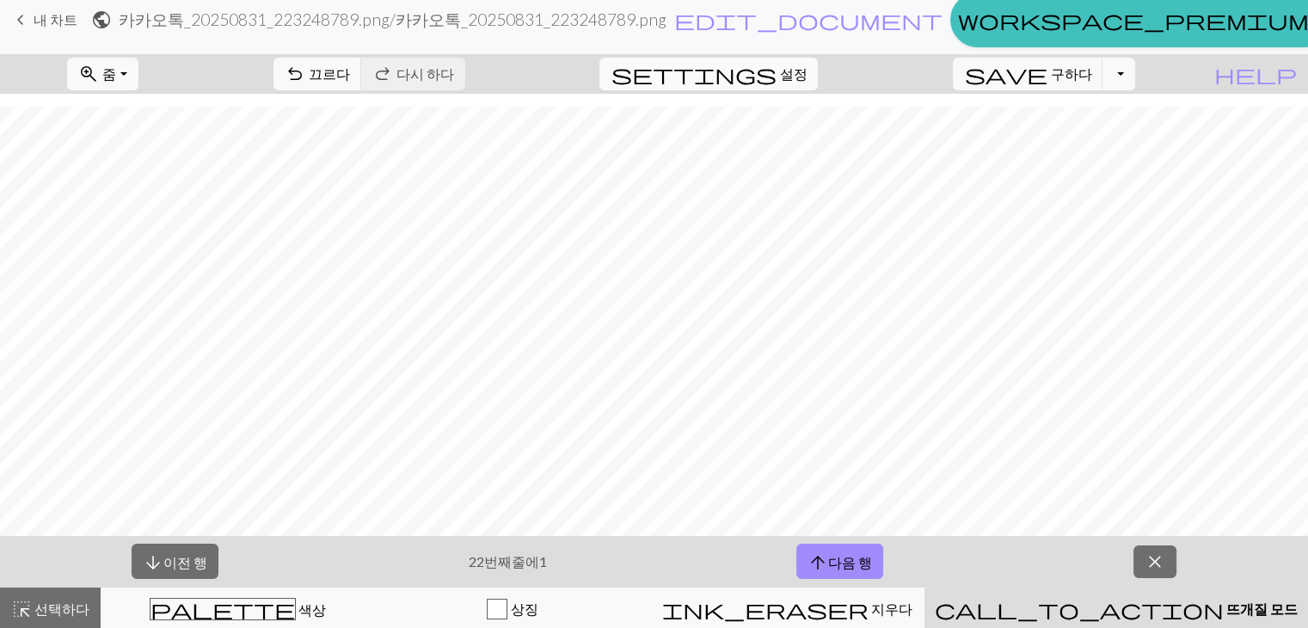
click at [807, 77] on font "설정" at bounding box center [793, 73] width 28 height 16
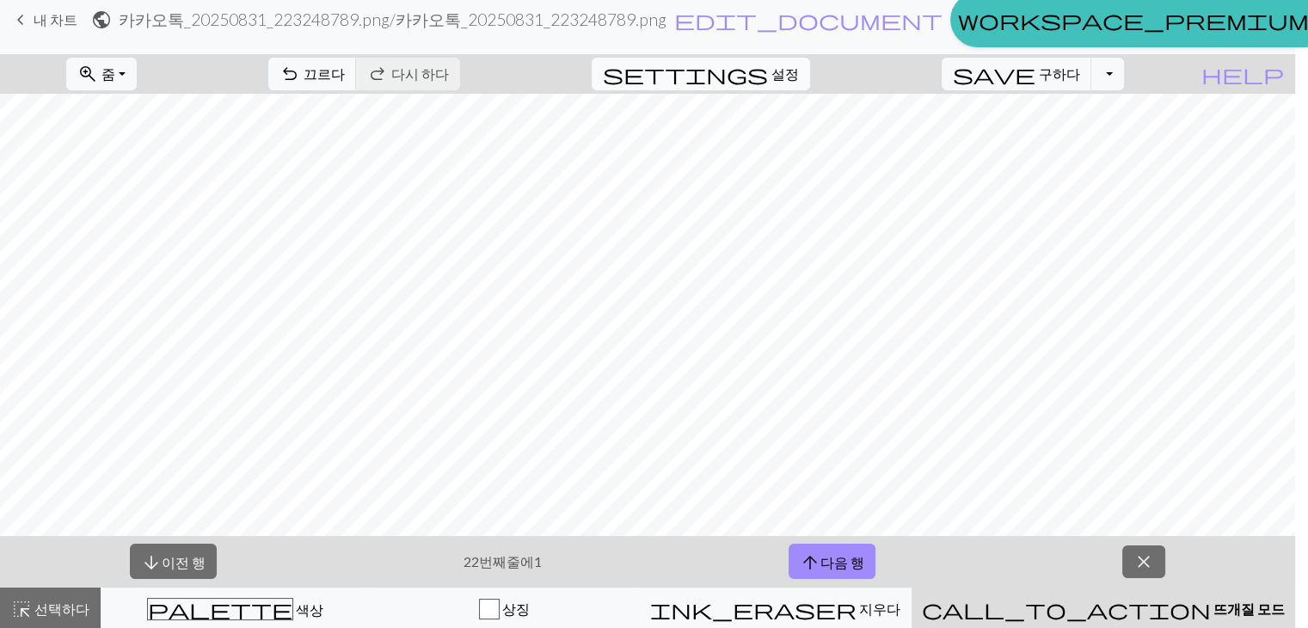
scroll to position [0, 0]
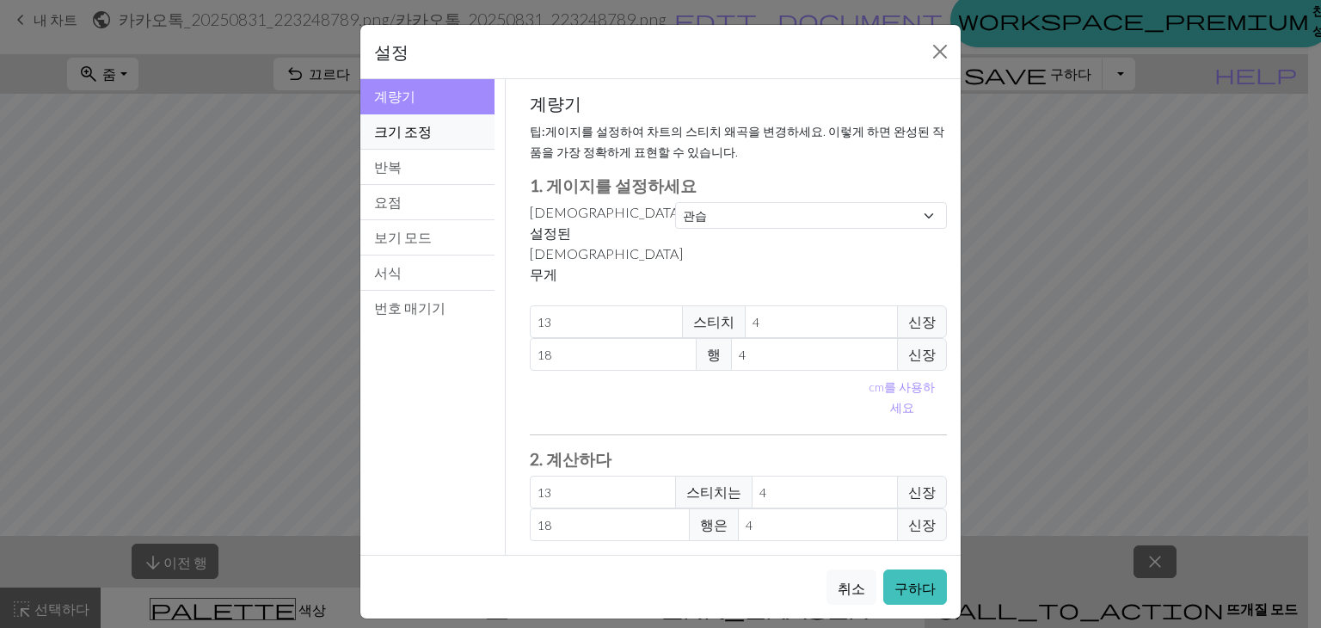
click at [433, 132] on button "크기 조정" at bounding box center [427, 131] width 134 height 35
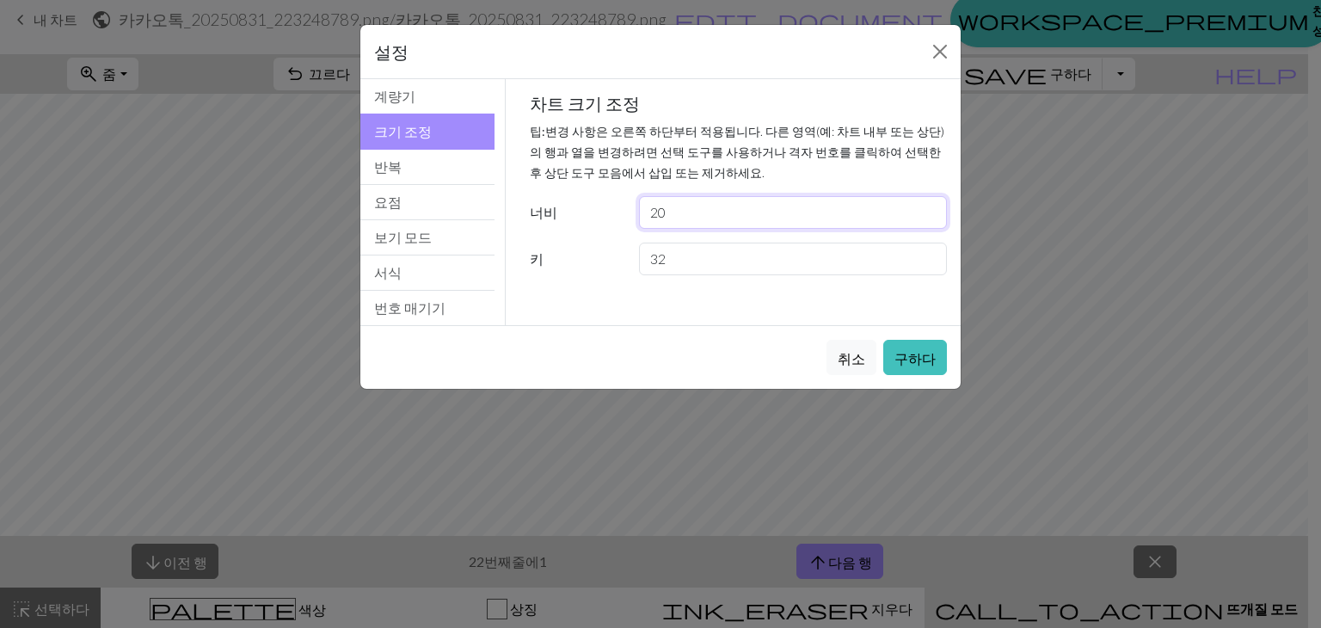
click at [736, 220] on input "20" at bounding box center [793, 212] width 308 height 33
type input "2"
type input "18"
click at [913, 350] on font "구하다" at bounding box center [914, 358] width 41 height 16
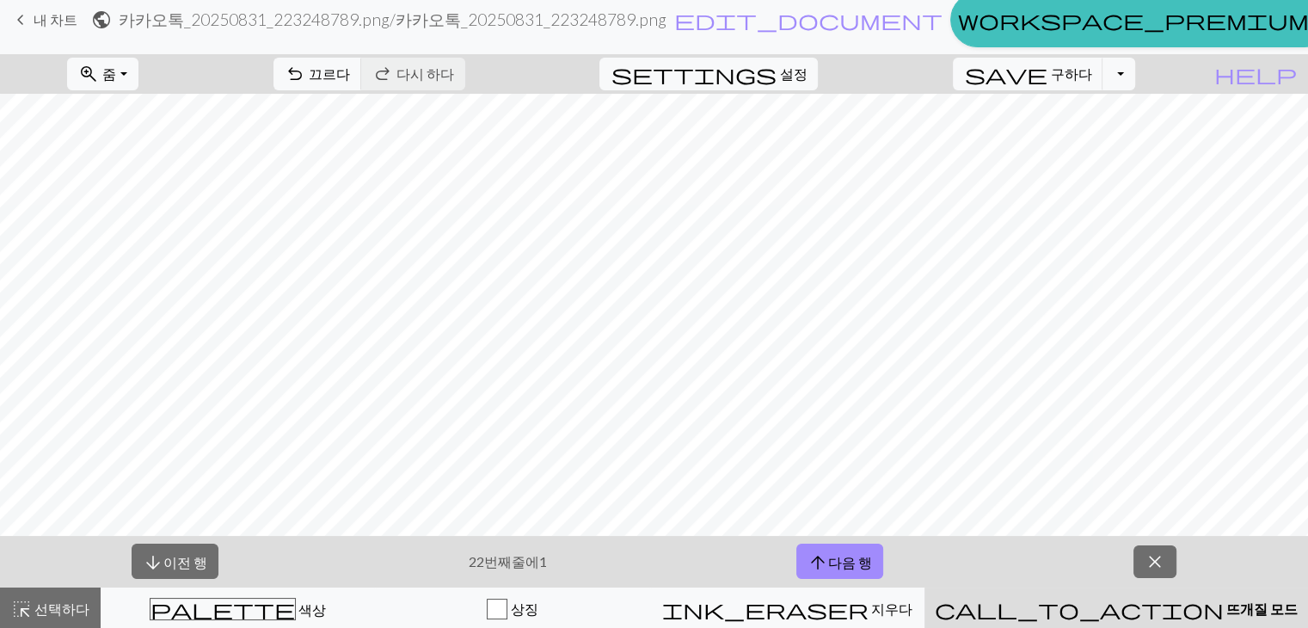
scroll to position [14, 0]
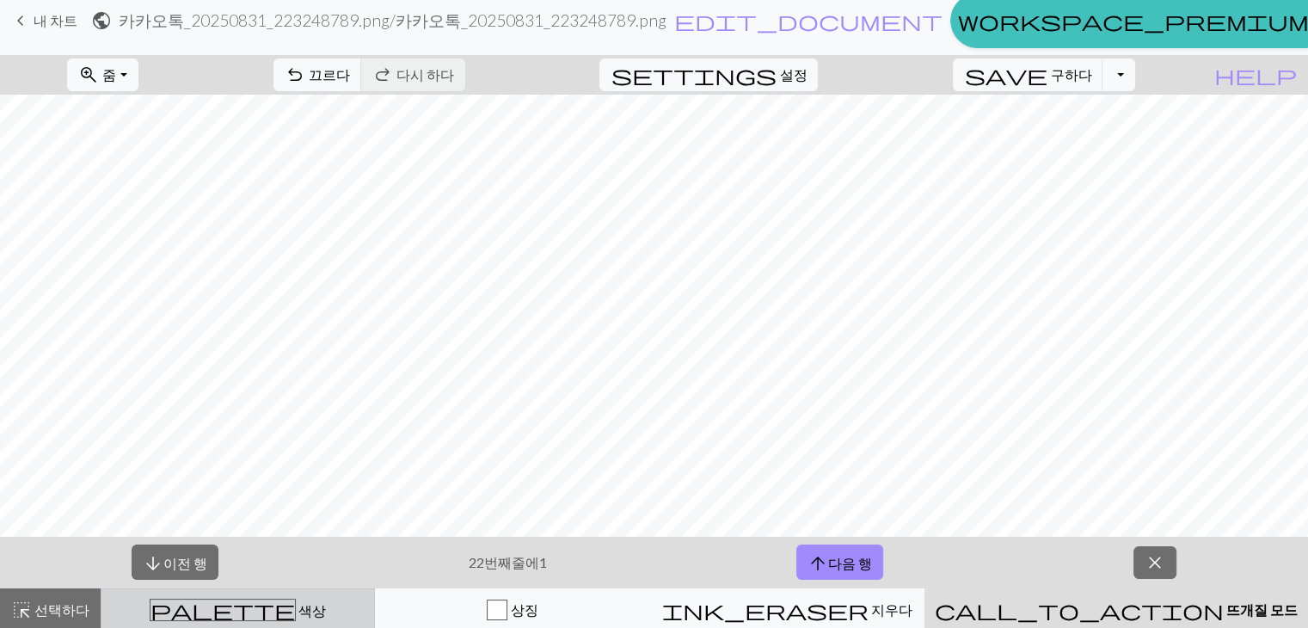
click at [218, 602] on div "palette 색상 색상" at bounding box center [238, 610] width 252 height 22
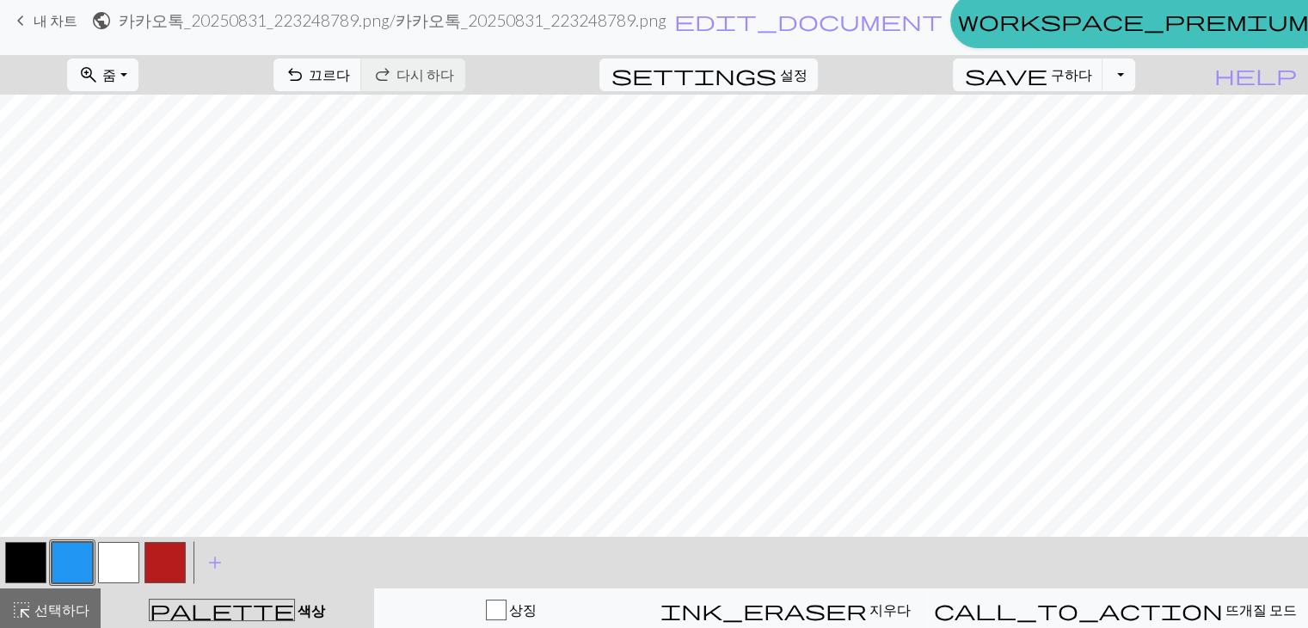
click at [34, 561] on button "button" at bounding box center [25, 562] width 41 height 41
click at [22, 561] on button "button" at bounding box center [25, 562] width 41 height 41
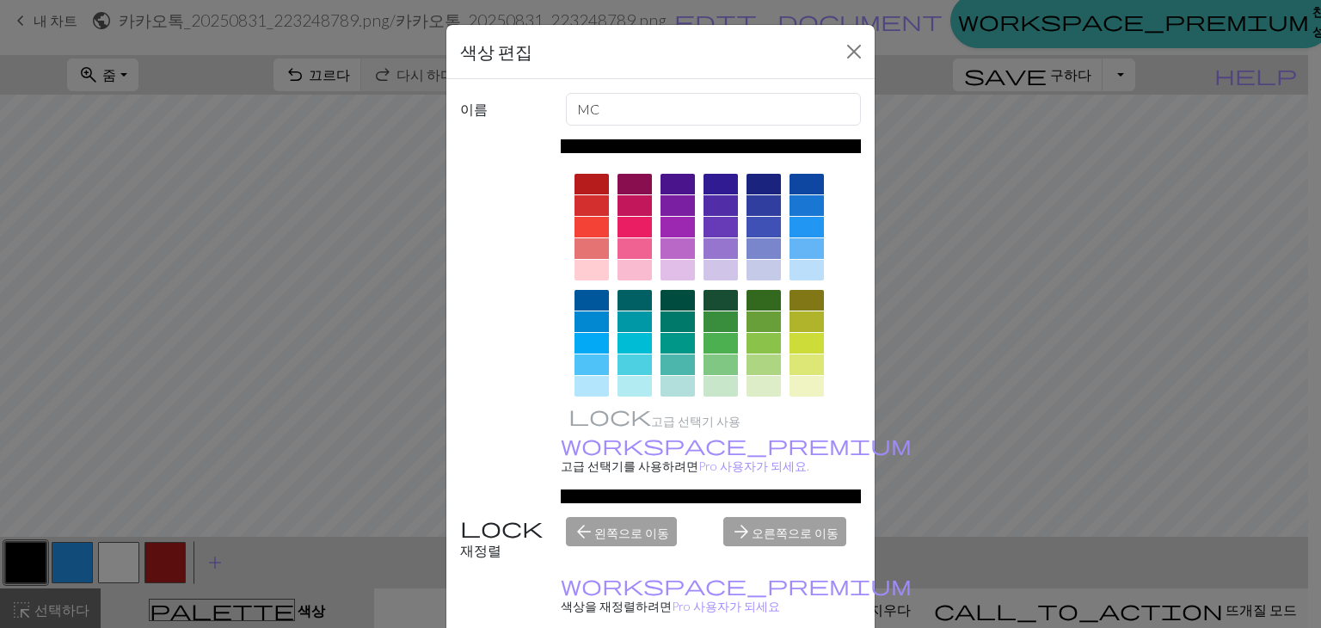
click at [848, 71] on div "색상 편집" at bounding box center [660, 52] width 428 height 54
drag, startPoint x: 848, startPoint y: 71, endPoint x: 848, endPoint y: 56, distance: 14.6
click at [848, 56] on div "색상 편집" at bounding box center [660, 52] width 428 height 54
click at [848, 56] on button "닫다" at bounding box center [854, 52] width 28 height 28
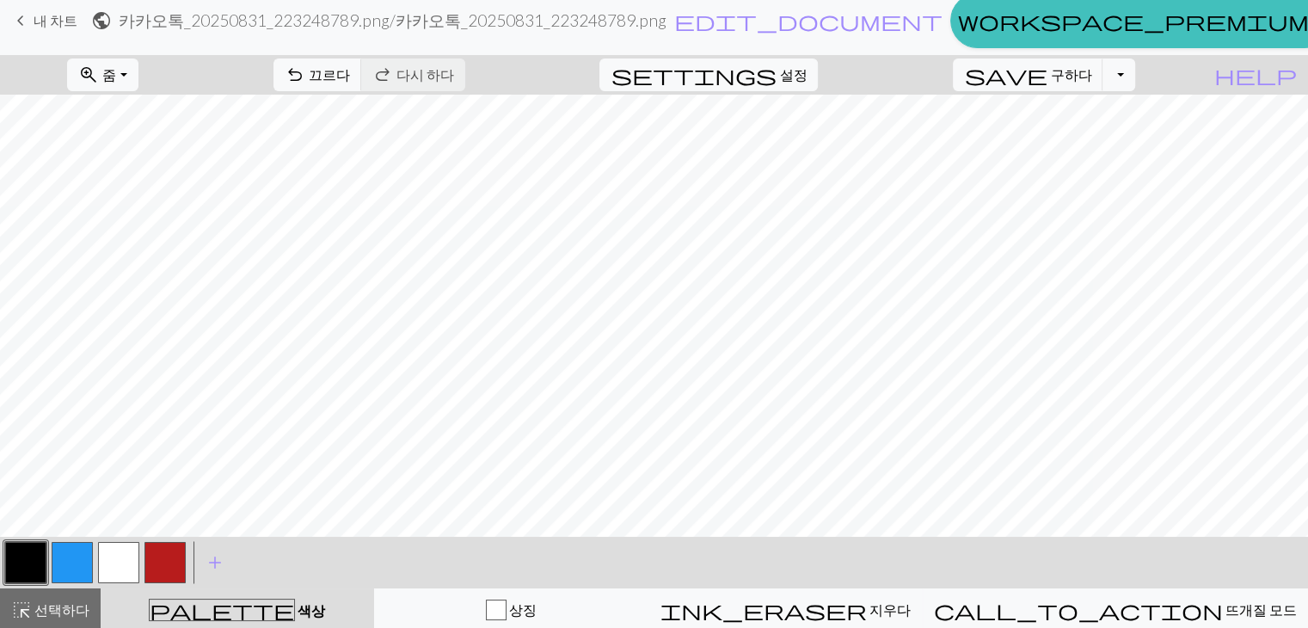
click at [75, 567] on button "button" at bounding box center [72, 562] width 41 height 41
click at [110, 548] on button "button" at bounding box center [118, 562] width 41 height 41
click at [88, 558] on button "button" at bounding box center [72, 562] width 41 height 41
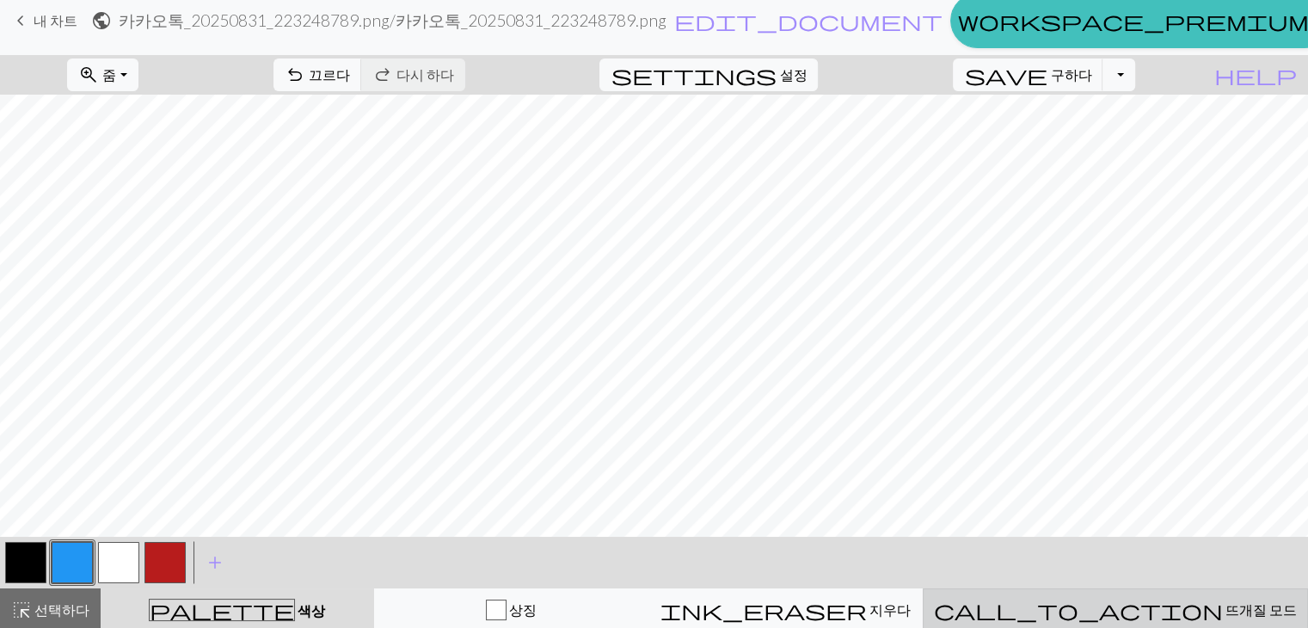
click at [1226, 608] on font "뜨개질 모드" at bounding box center [1261, 609] width 71 height 16
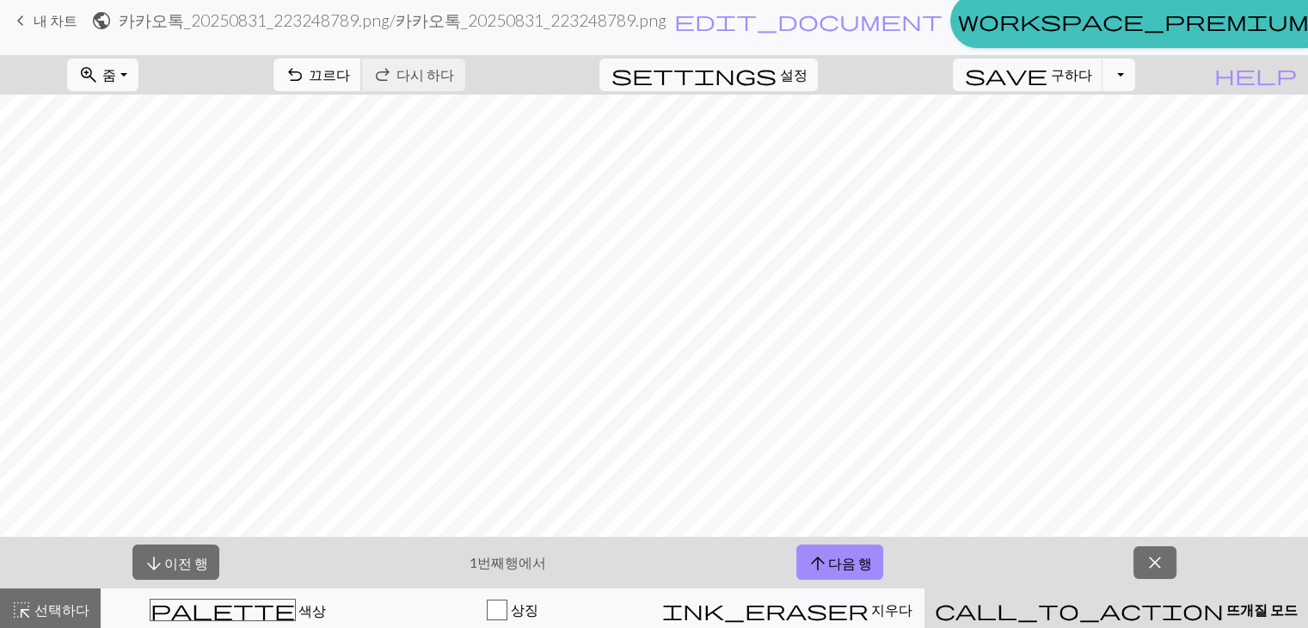
click at [305, 73] on span "undo" at bounding box center [295, 75] width 21 height 24
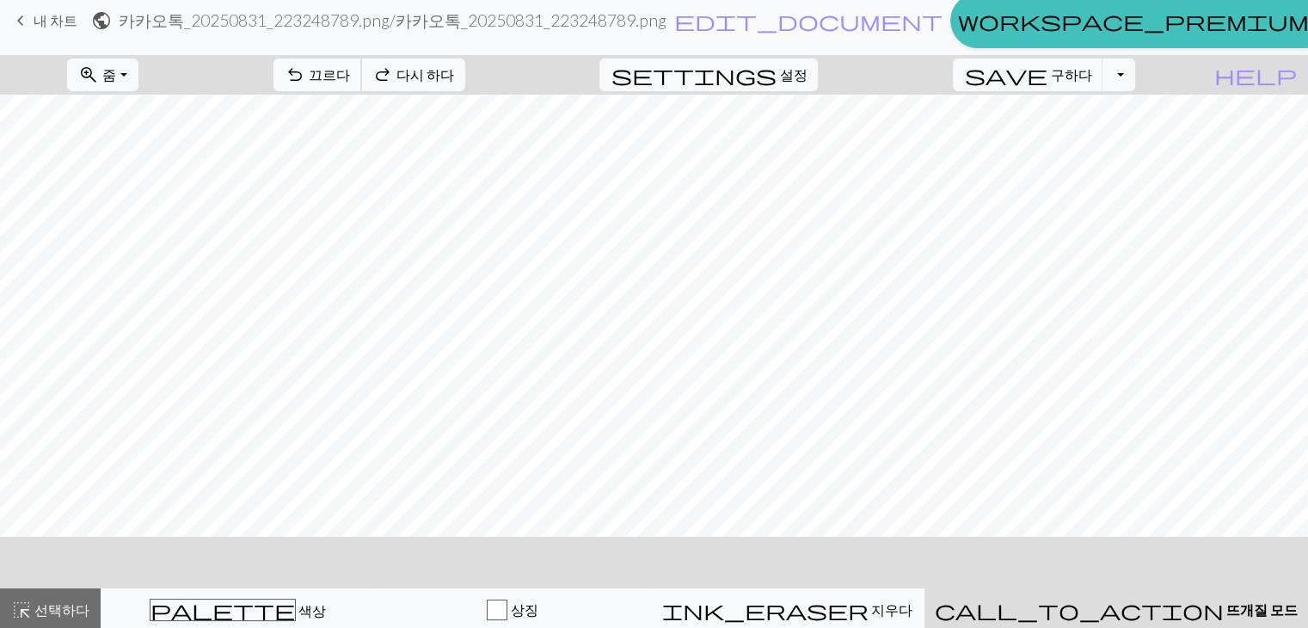
click at [305, 73] on span "undo" at bounding box center [295, 75] width 21 height 24
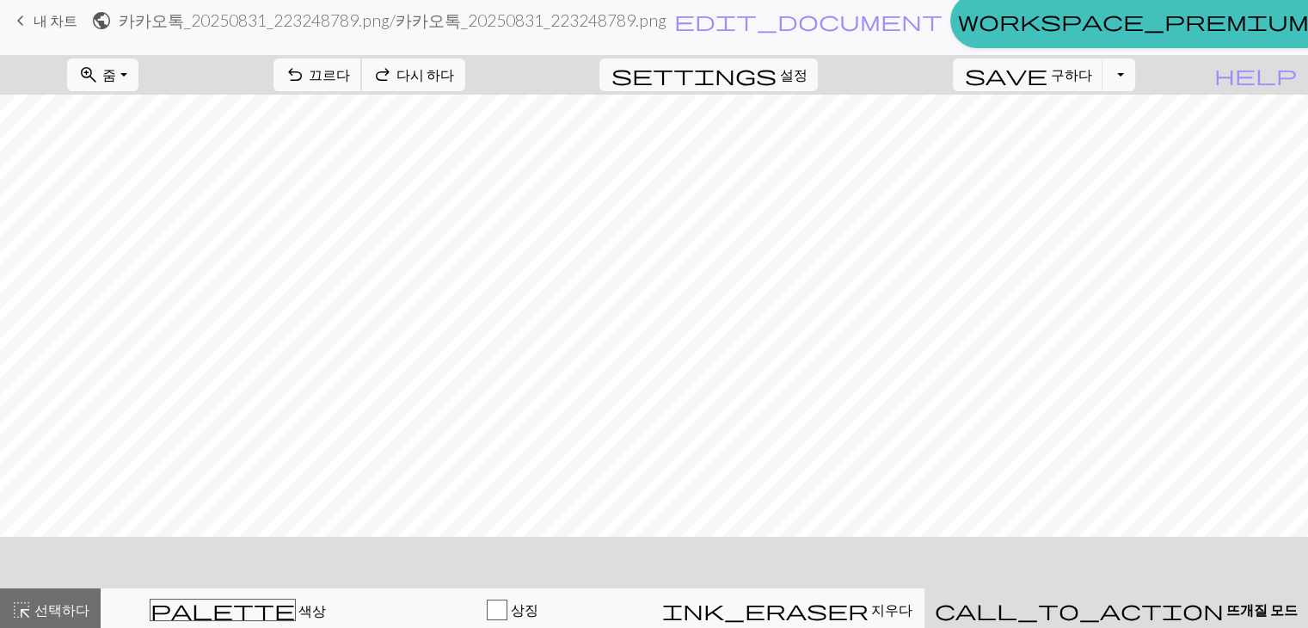
click at [305, 73] on span "undo" at bounding box center [295, 75] width 21 height 24
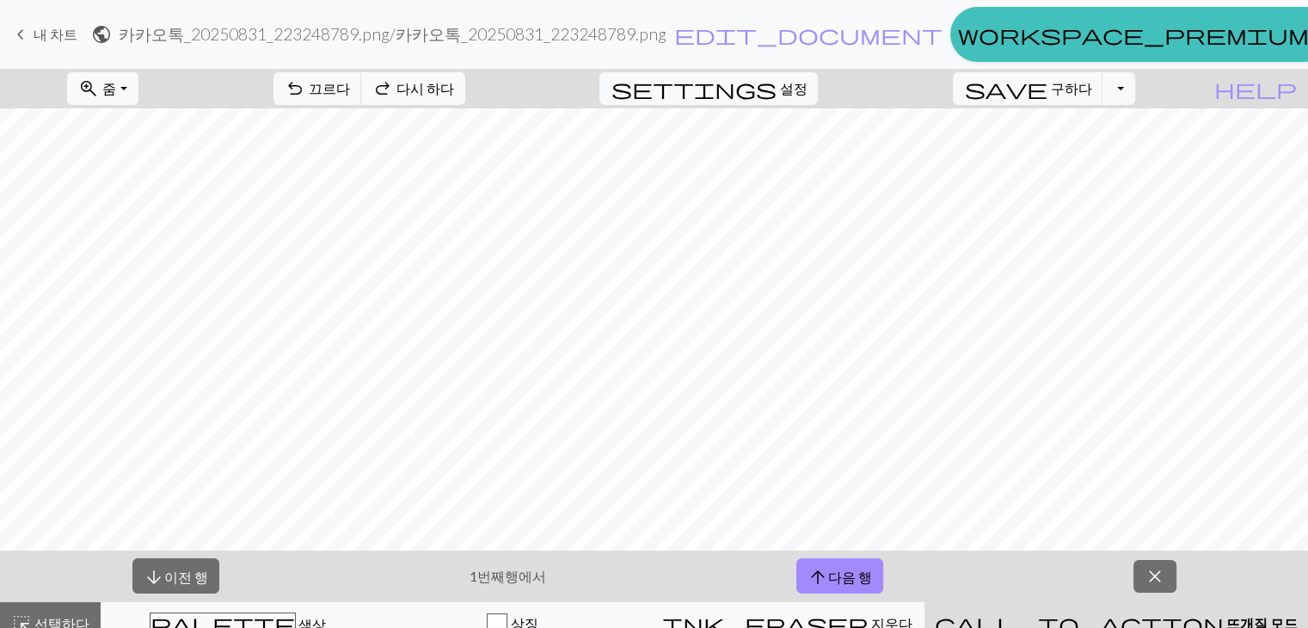
scroll to position [10, 0]
